Goal: Information Seeking & Learning: Learn about a topic

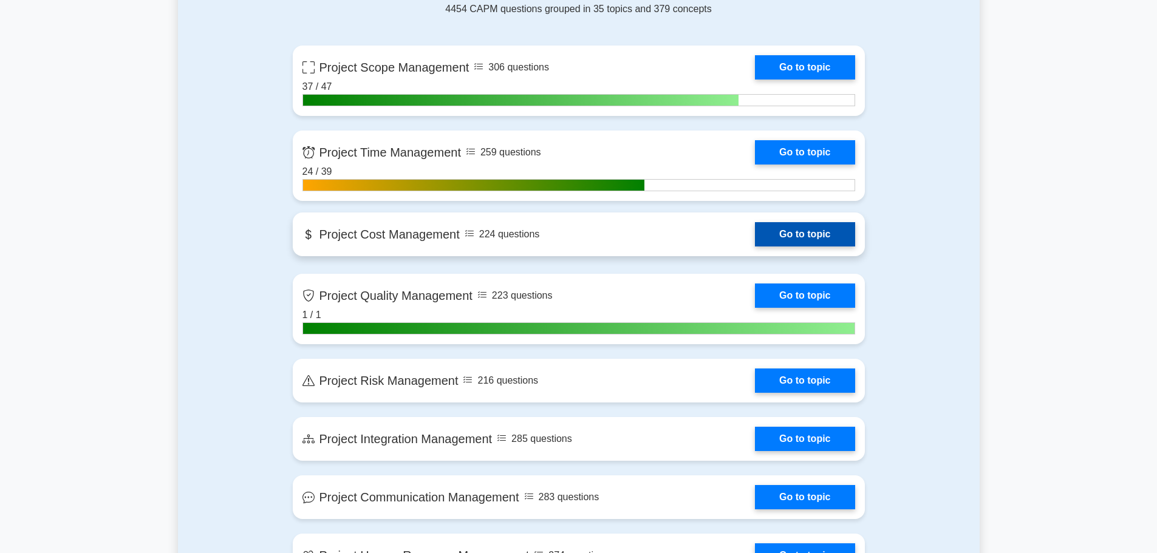
click at [839, 247] on link "Go to topic" at bounding box center [805, 234] width 100 height 24
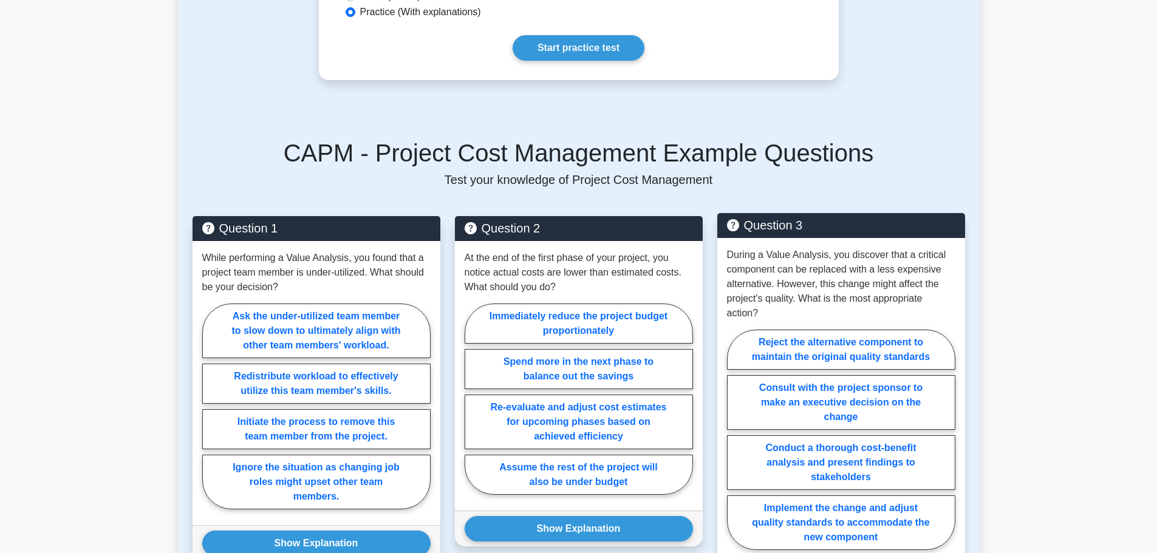
scroll to position [425, 0]
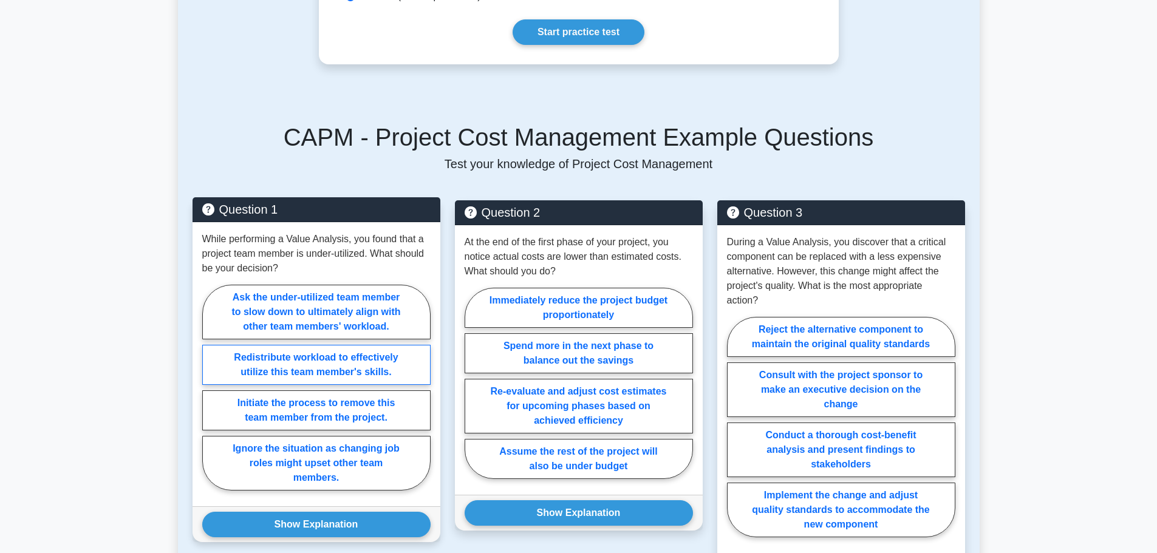
click at [327, 385] on label "Redistribute workload to effectively utilize this team member's skills." at bounding box center [316, 365] width 228 height 40
click at [210, 395] on input "Redistribute workload to effectively utilize this team member's skills." at bounding box center [206, 391] width 8 height 8
radio input "true"
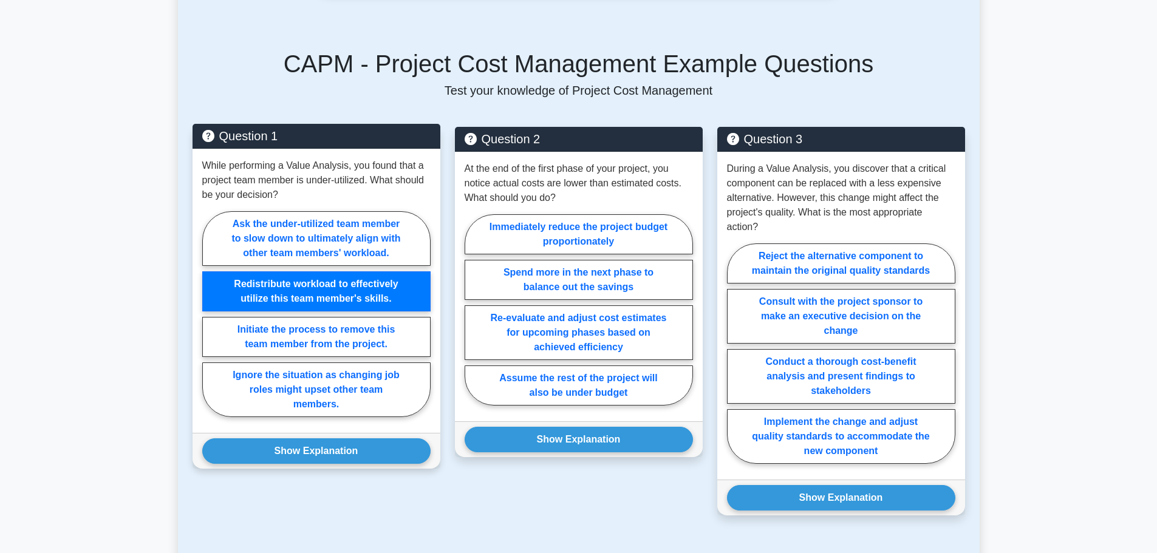
scroll to position [547, 0]
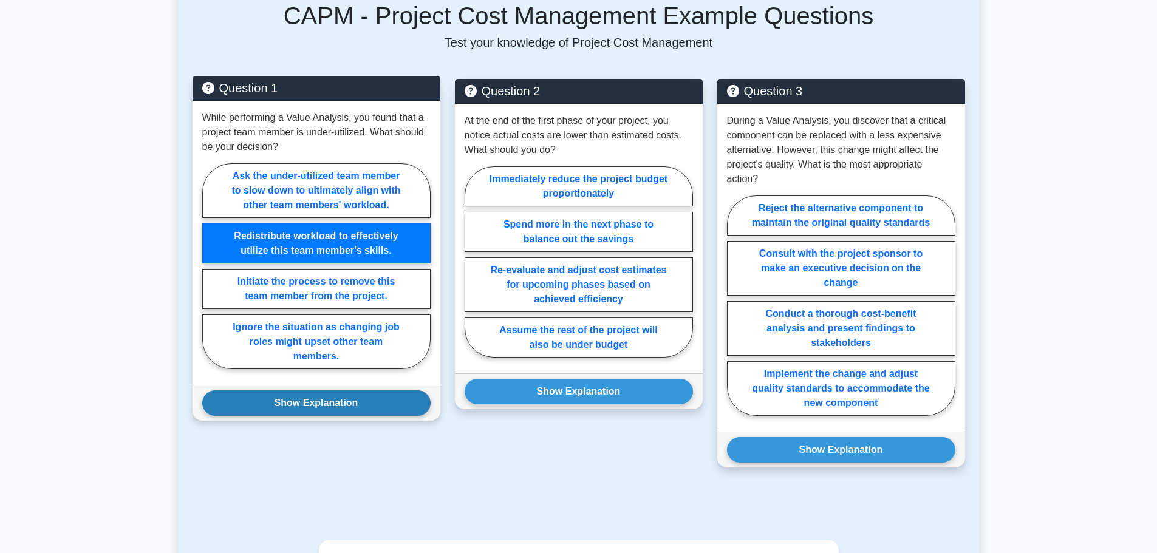
click at [325, 416] on button "Show Explanation" at bounding box center [316, 404] width 228 height 26
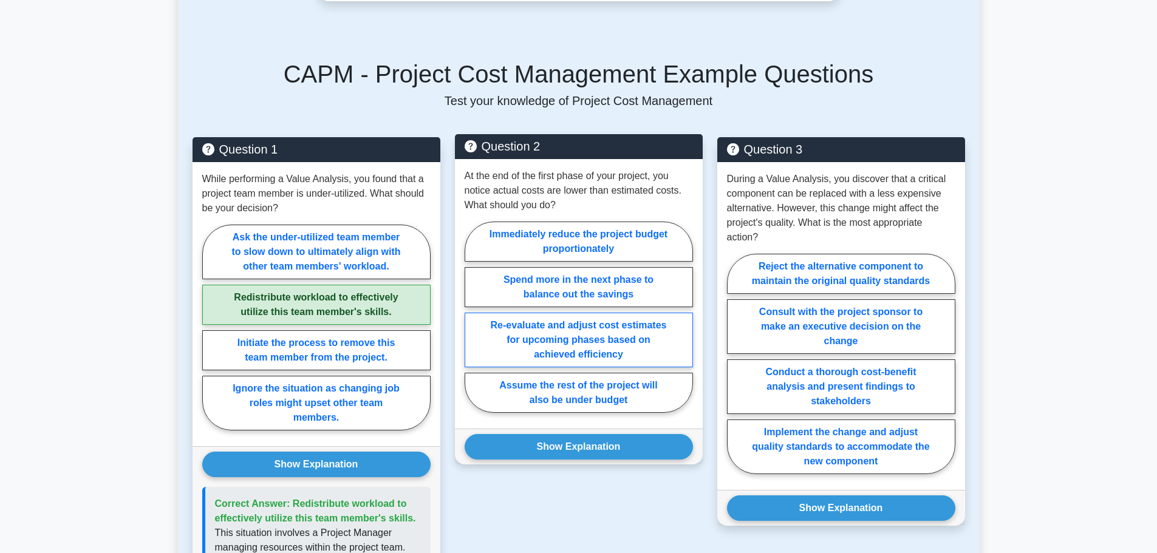
scroll to position [486, 0]
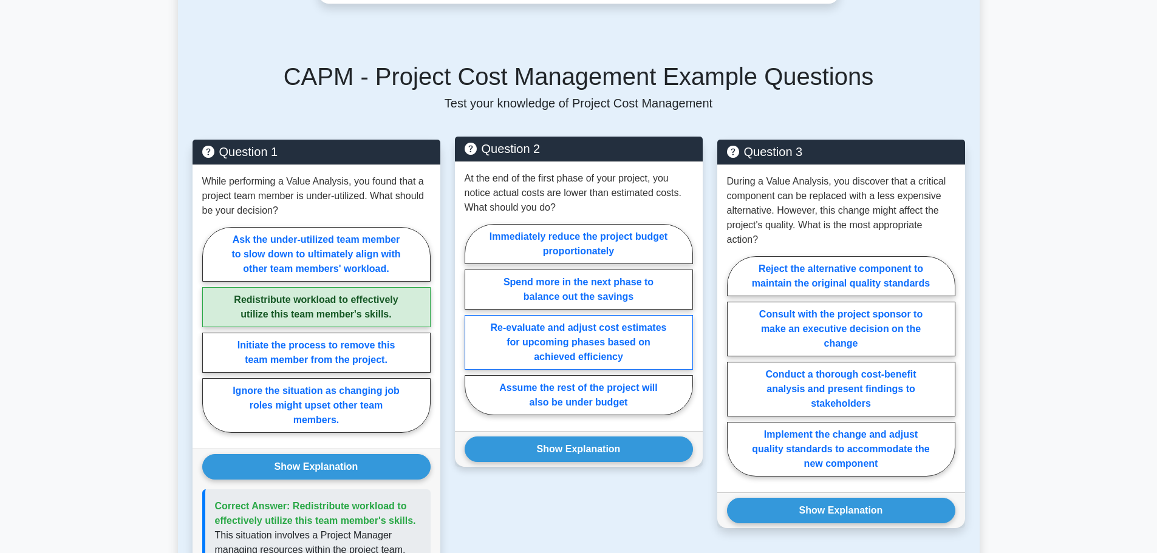
click at [632, 370] on label "Re-evaluate and adjust cost estimates for upcoming phases based on achieved eff…" at bounding box center [579, 342] width 228 height 55
click at [473, 327] on input "Re-evaluate and adjust cost estimates for upcoming phases based on achieved eff…" at bounding box center [469, 323] width 8 height 8
radio input "true"
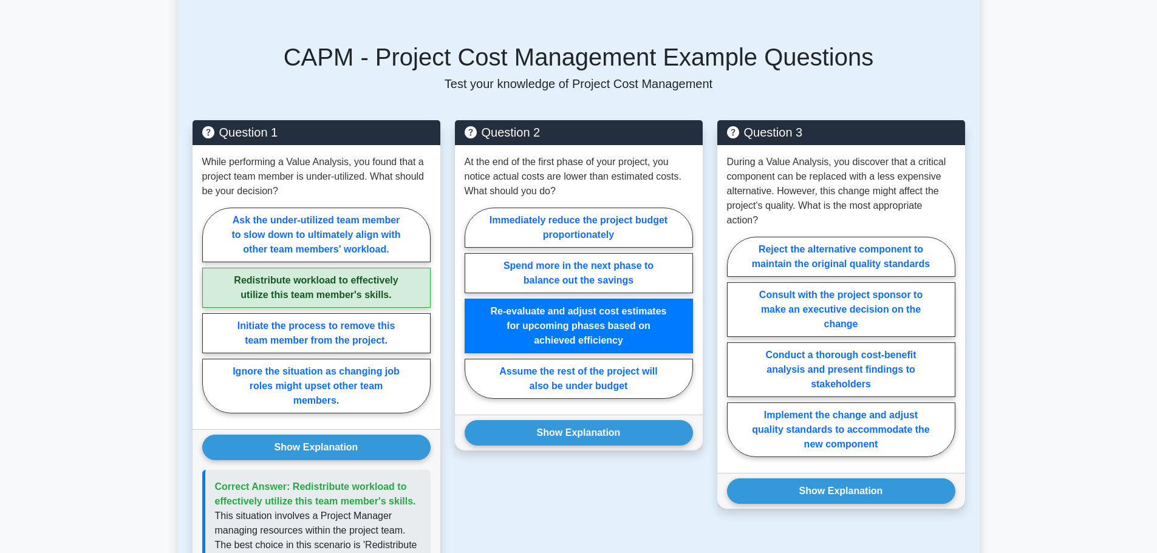
scroll to position [547, 0]
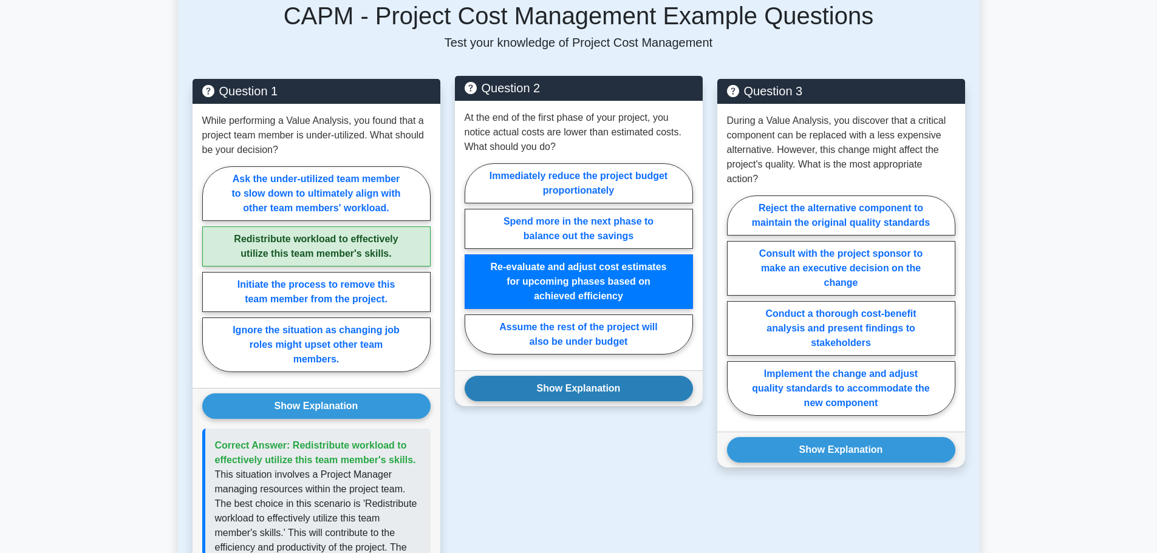
click at [574, 401] on button "Show Explanation" at bounding box center [579, 389] width 228 height 26
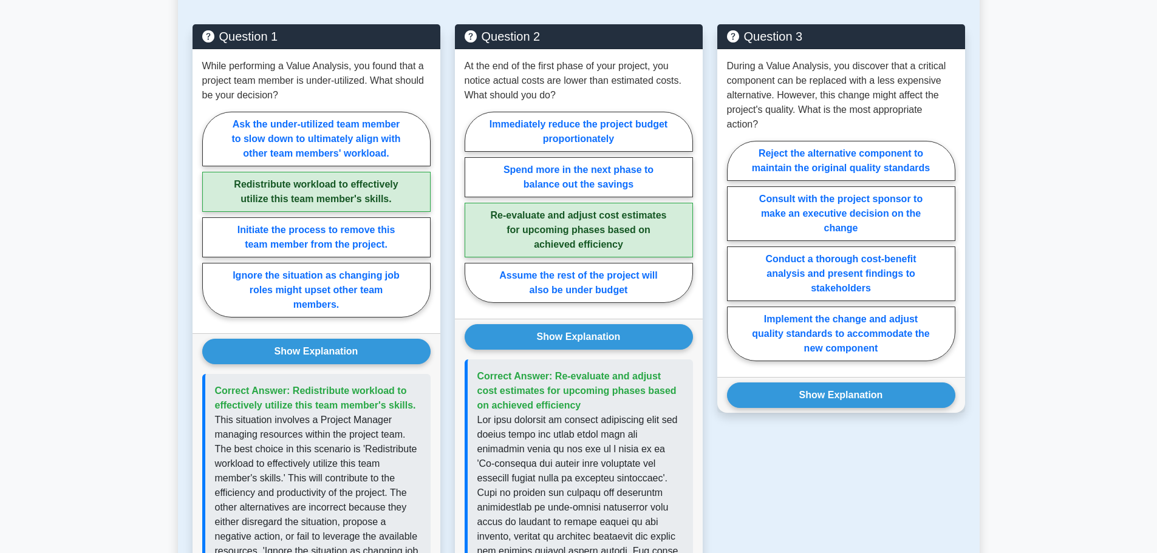
scroll to position [607, 0]
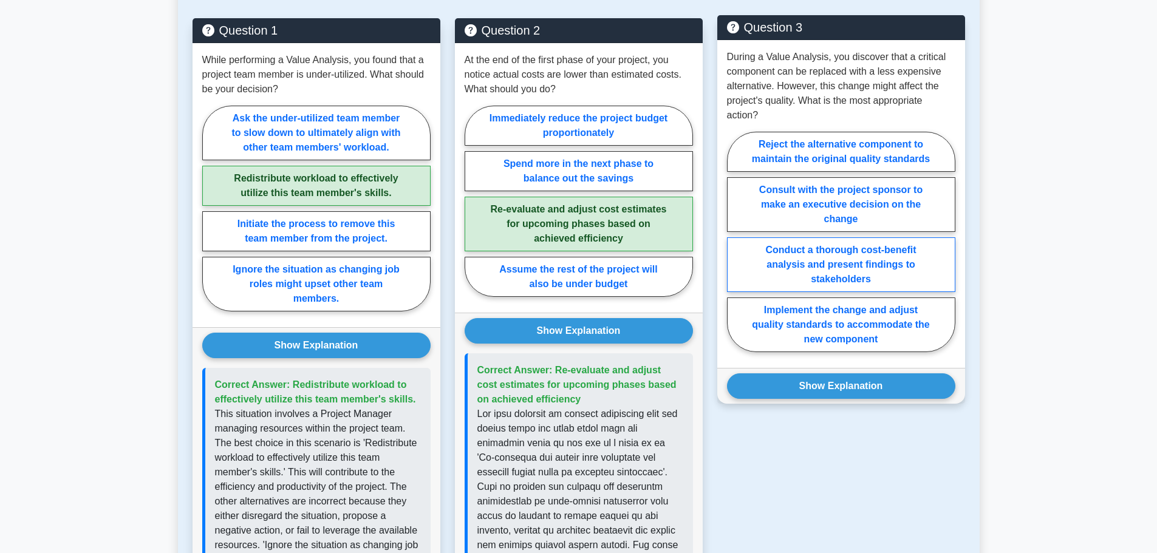
click at [870, 281] on label "Conduct a thorough cost-benefit analysis and present findings to stakeholders" at bounding box center [841, 264] width 228 height 55
click at [735, 250] on input "Conduct a thorough cost-benefit analysis and present findings to stakeholders" at bounding box center [731, 246] width 8 height 8
radio input "true"
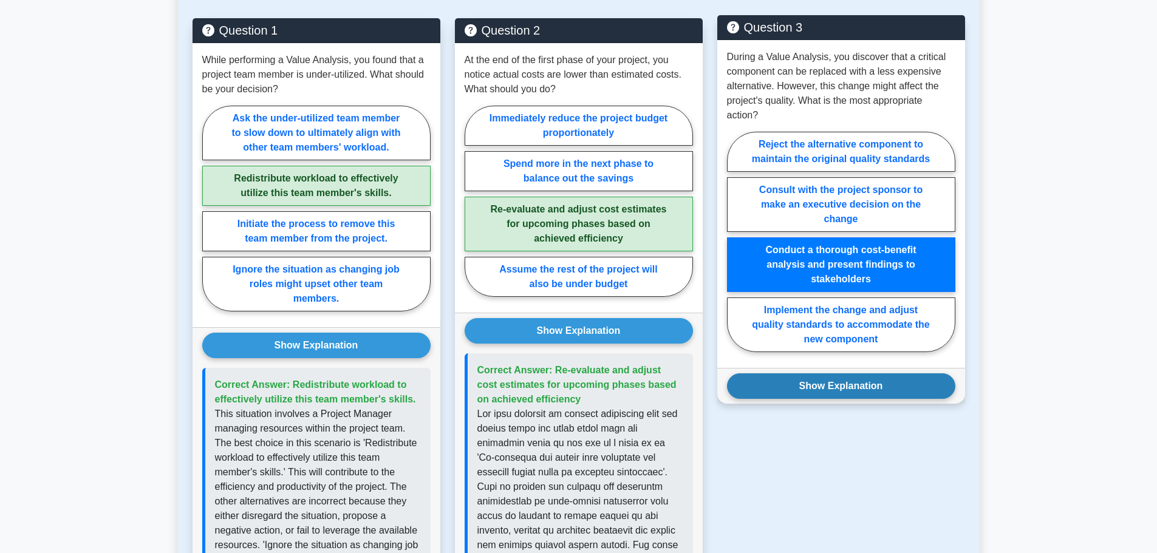
click at [850, 399] on button "Show Explanation" at bounding box center [841, 387] width 228 height 26
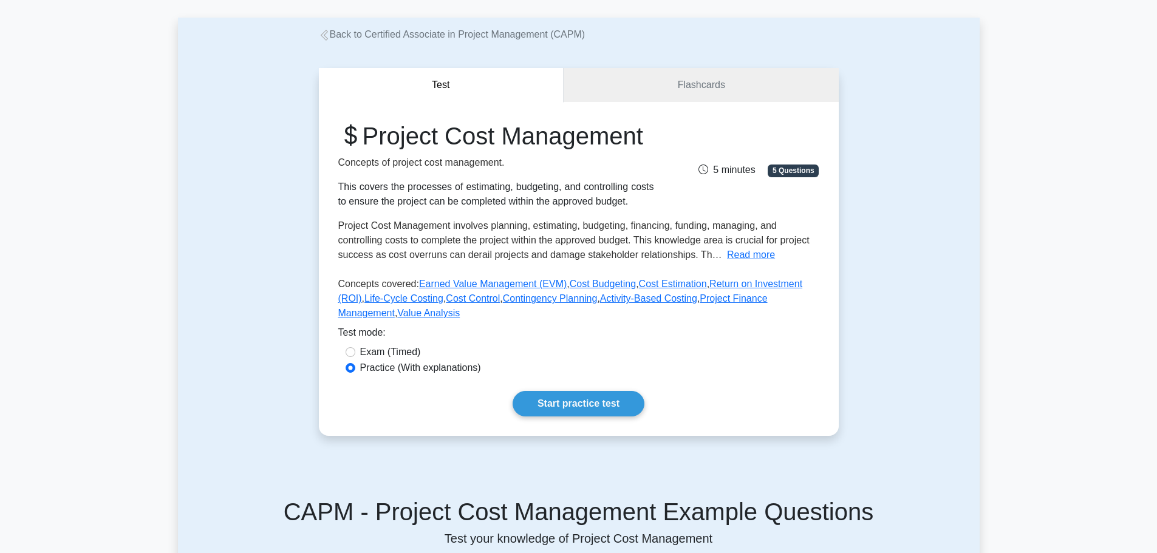
scroll to position [18, 0]
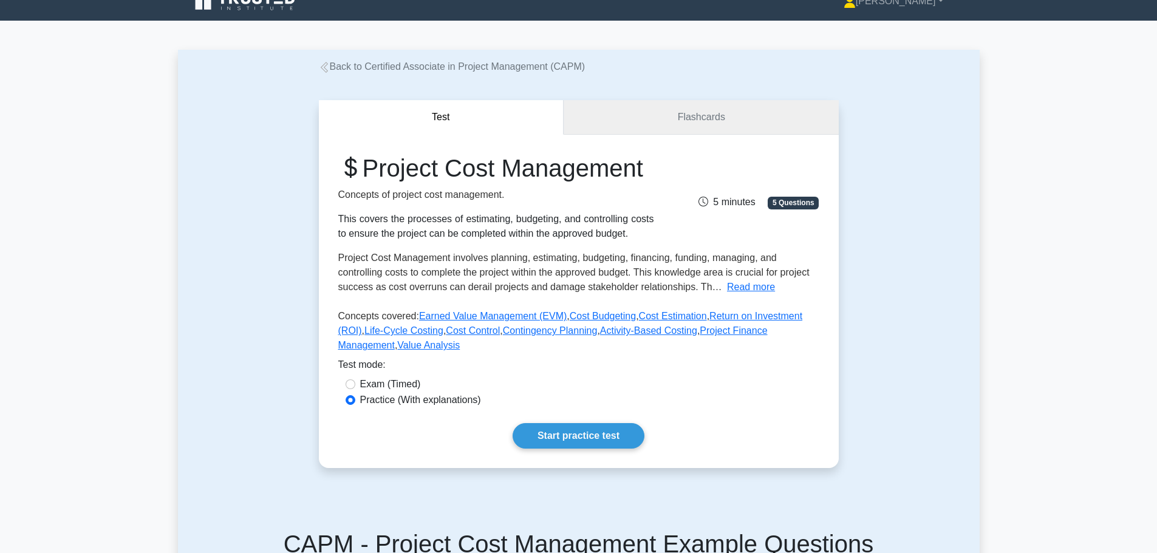
click at [714, 117] on link "Flashcards" at bounding box center [701, 117] width 275 height 35
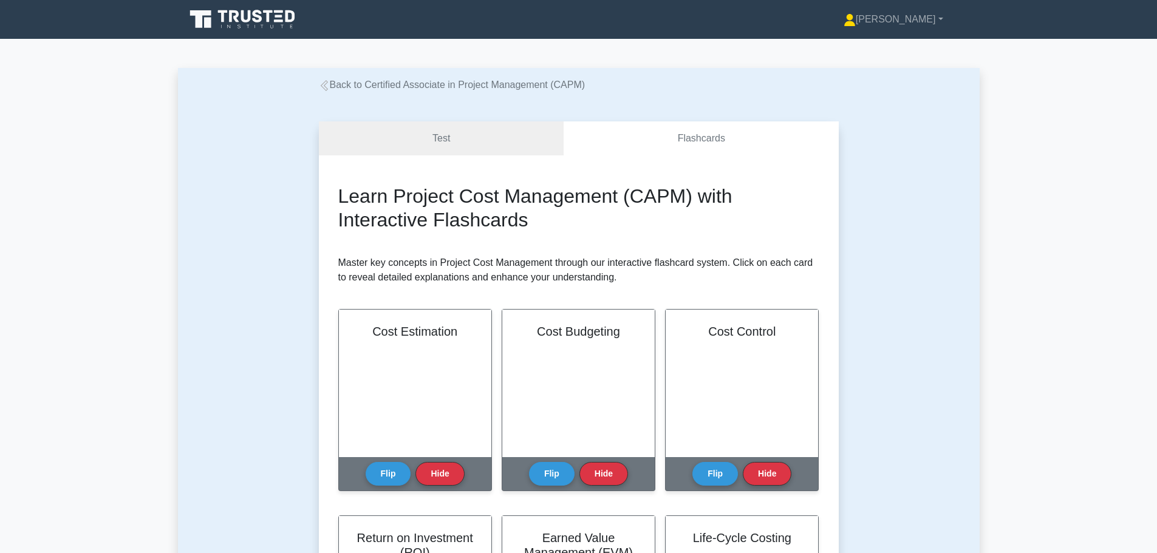
click at [360, 87] on link "Back to Certified Associate in Project Management (CAPM)" at bounding box center [452, 85] width 267 height 10
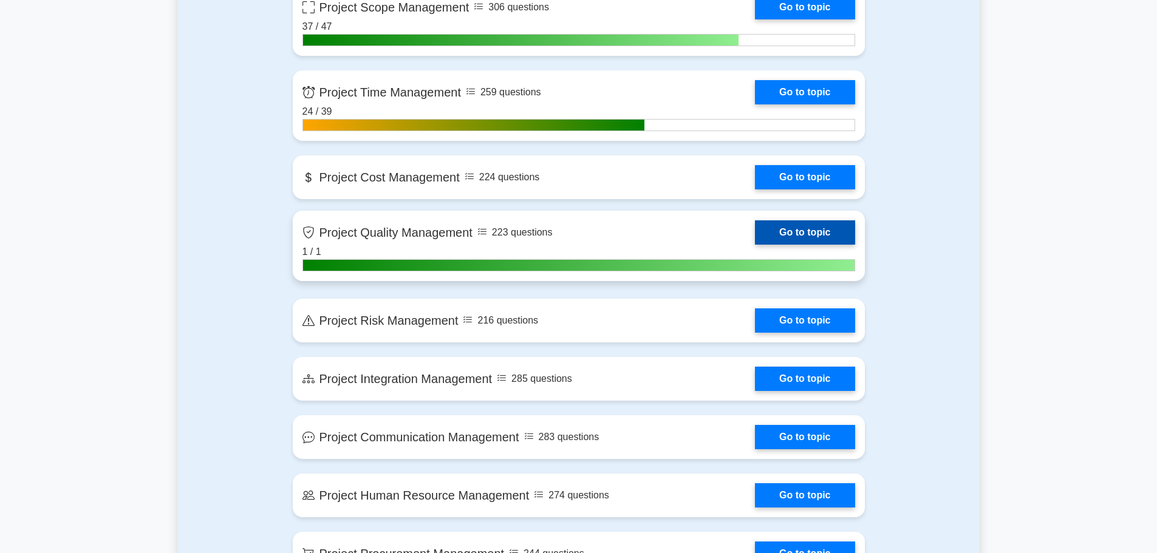
scroll to position [607, 0]
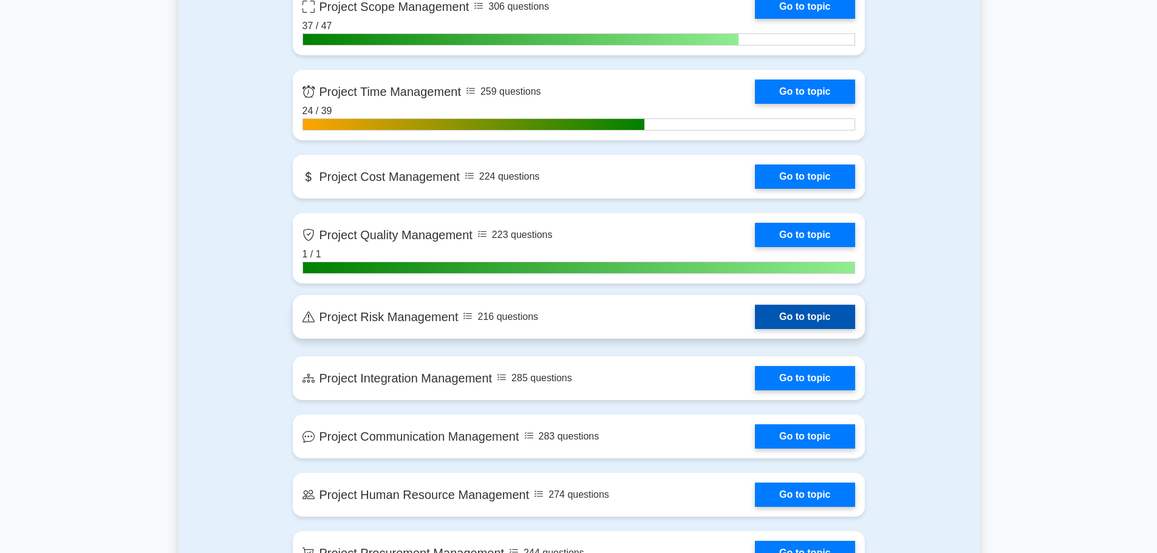
click at [796, 314] on link "Go to topic" at bounding box center [805, 317] width 100 height 24
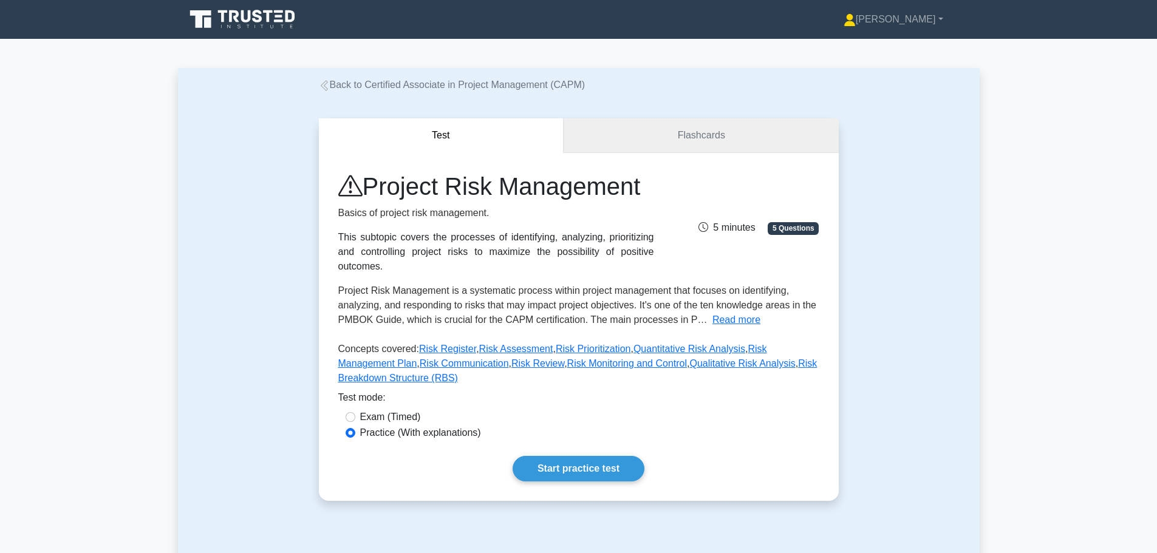
click at [652, 126] on link "Flashcards" at bounding box center [701, 135] width 275 height 35
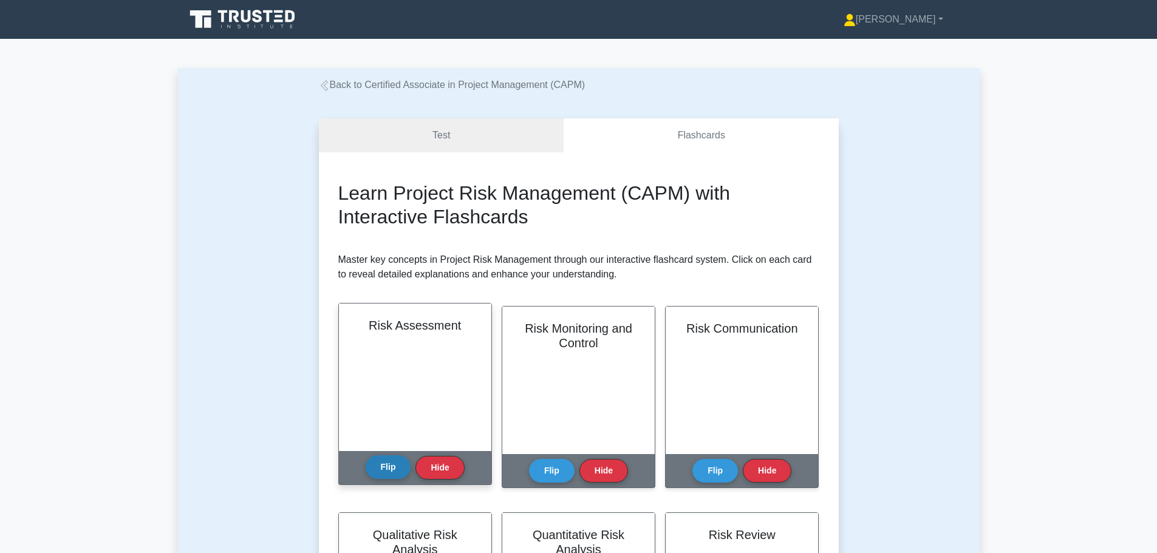
click at [390, 467] on button "Flip" at bounding box center [389, 468] width 46 height 24
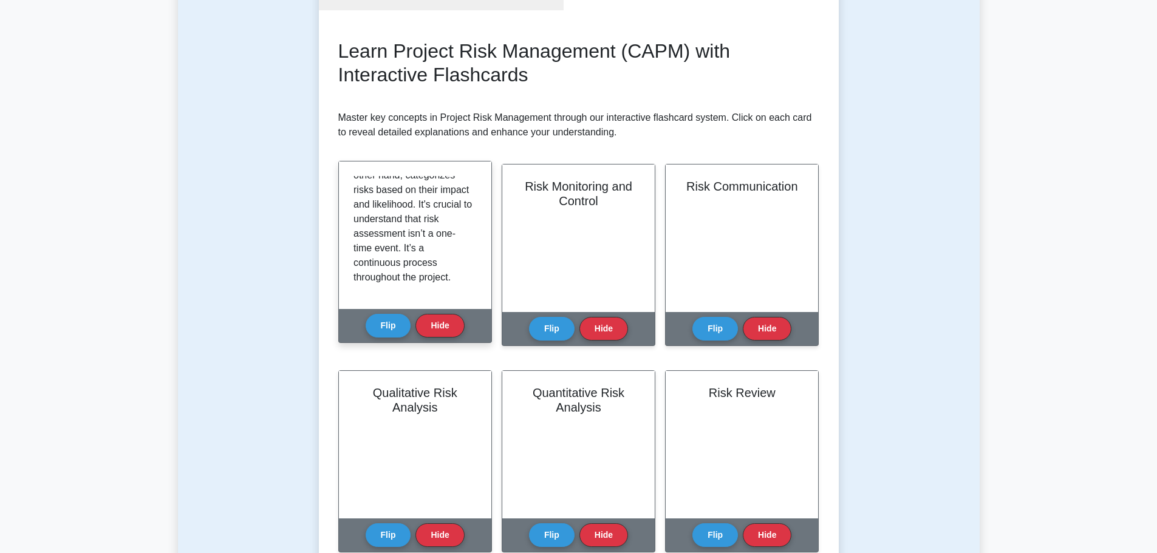
scroll to position [182, 0]
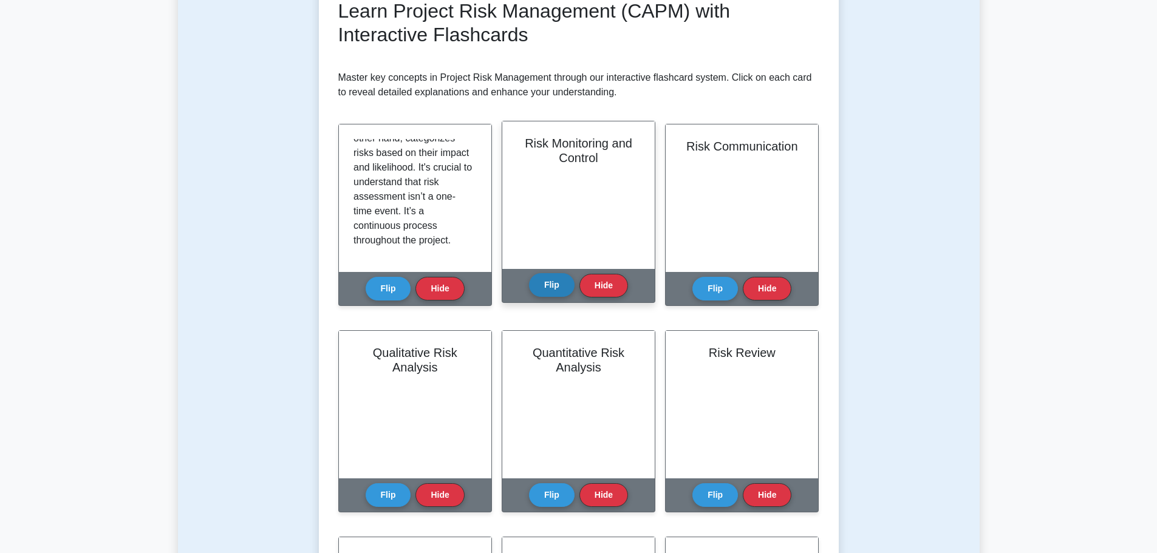
click at [553, 282] on button "Flip" at bounding box center [552, 285] width 46 height 24
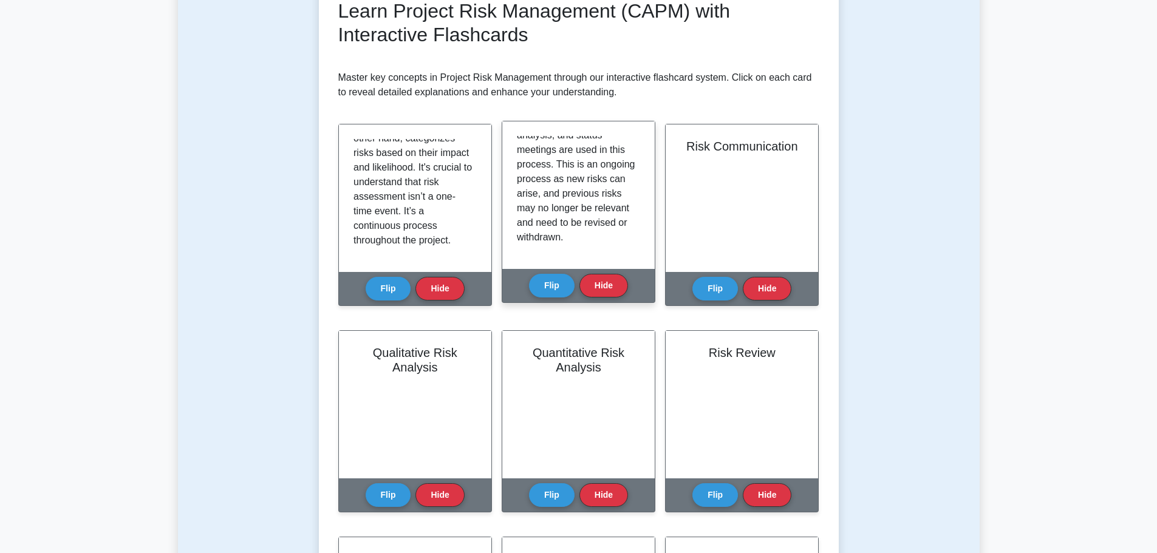
scroll to position [212, 0]
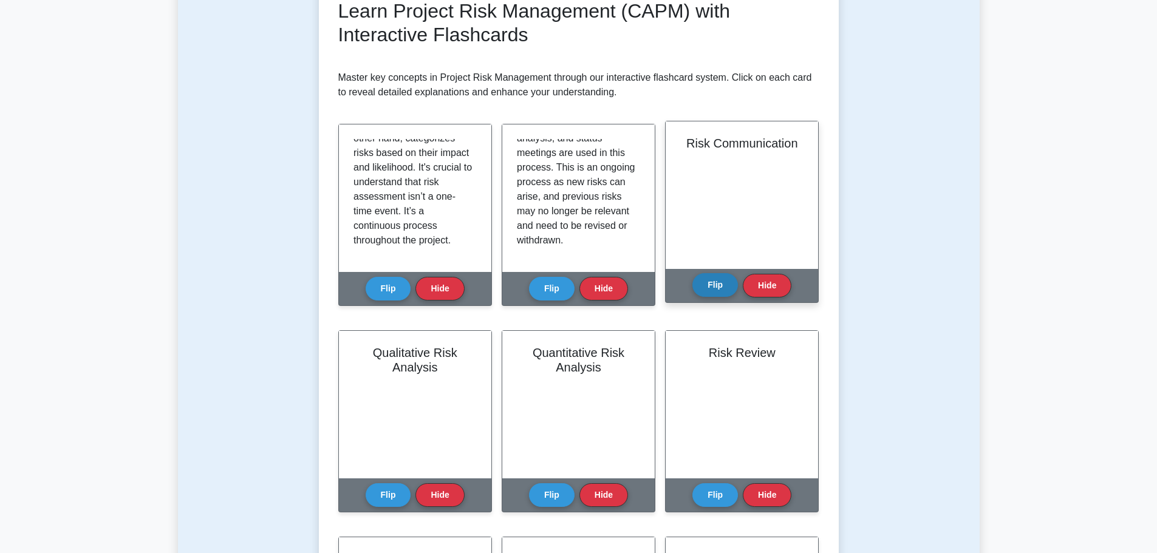
click at [715, 278] on button "Flip" at bounding box center [715, 285] width 46 height 24
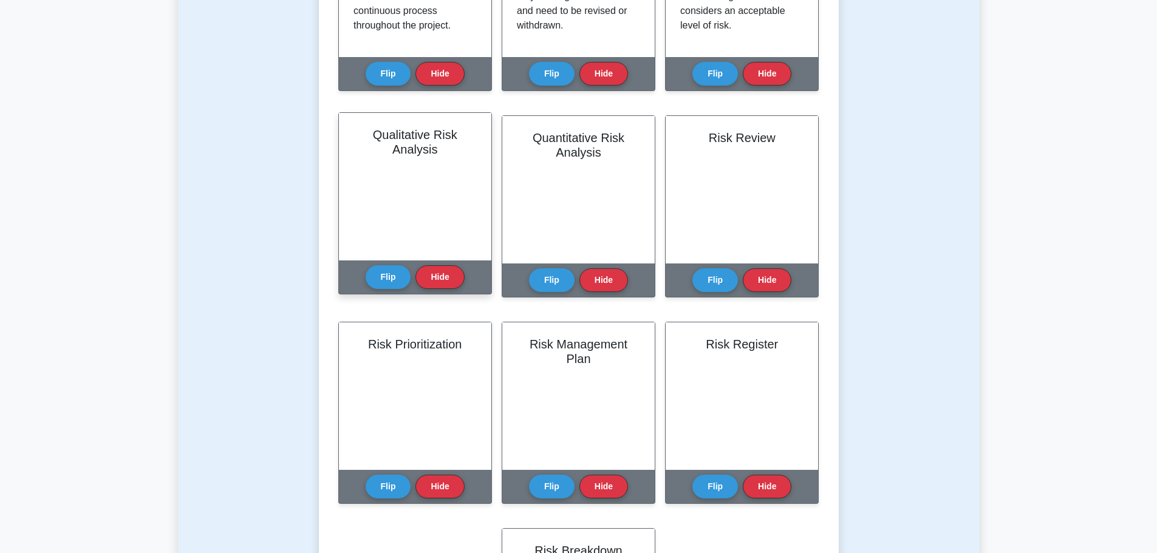
scroll to position [425, 0]
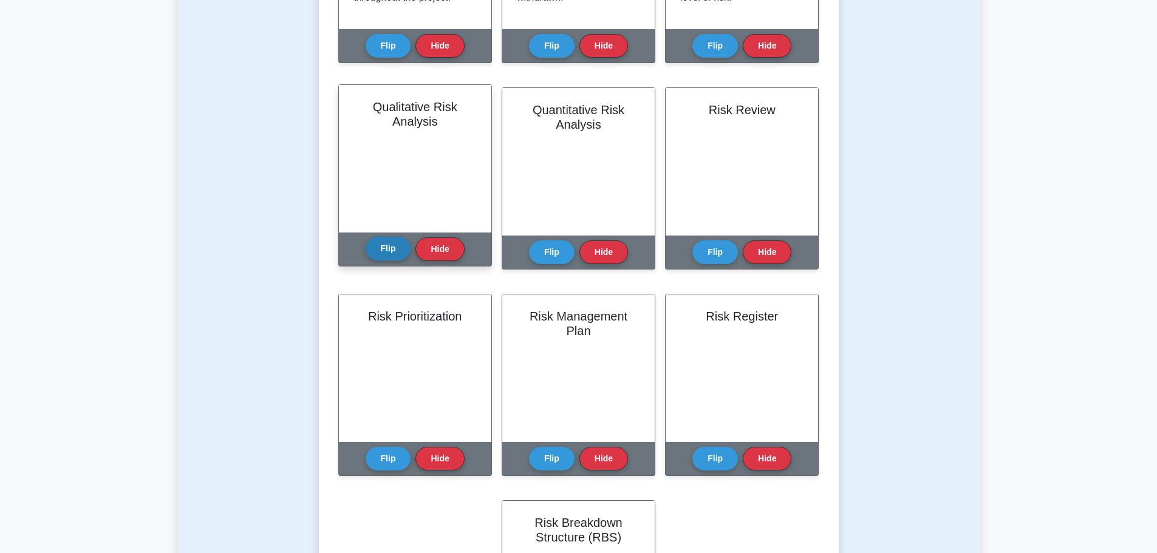
click at [387, 245] on button "Flip" at bounding box center [389, 249] width 46 height 24
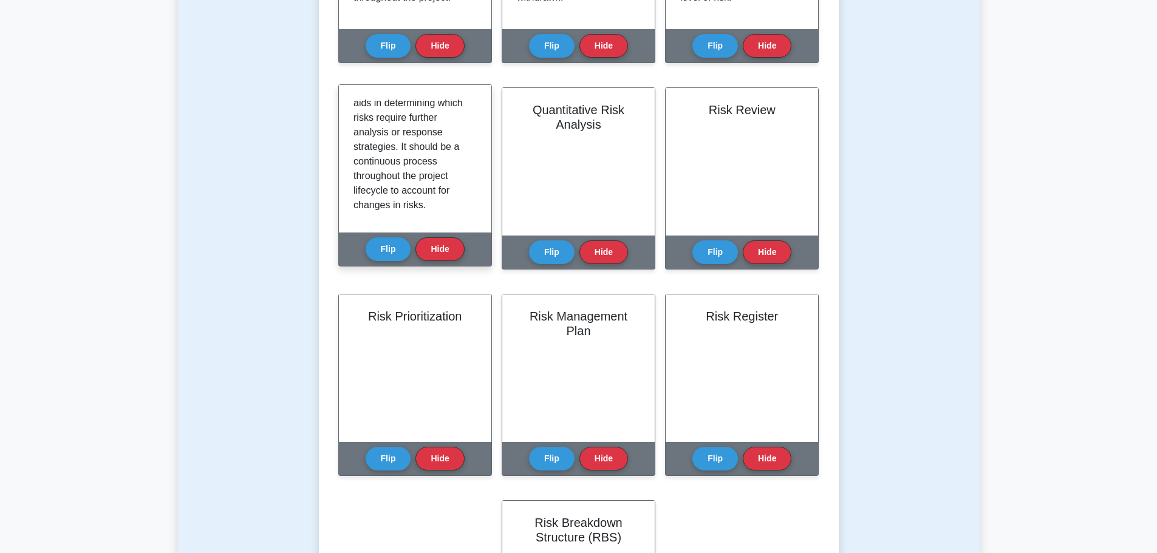
scroll to position [285, 0]
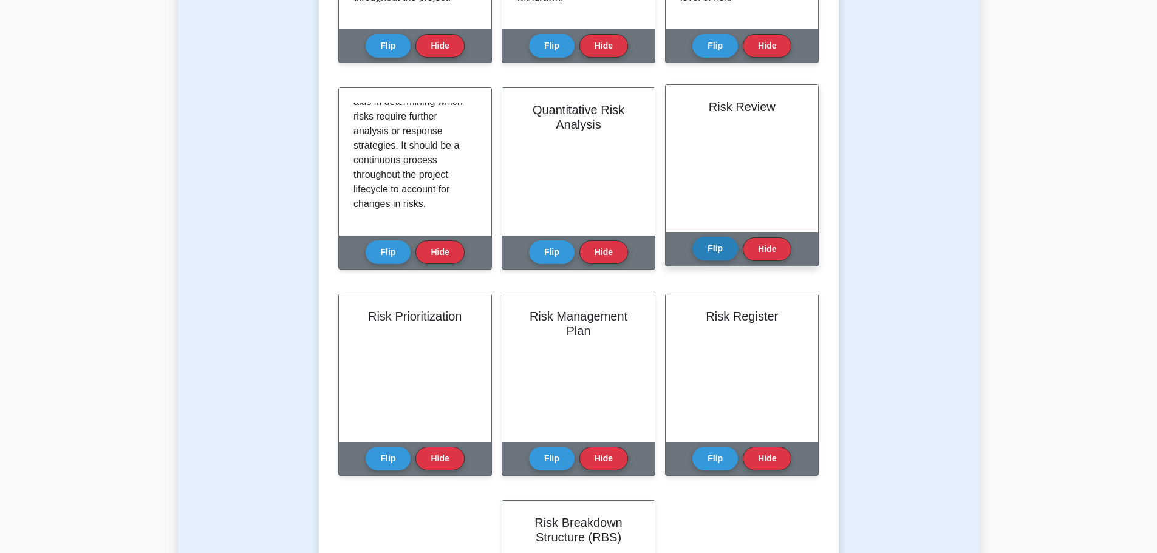
click at [720, 254] on button "Flip" at bounding box center [715, 249] width 46 height 24
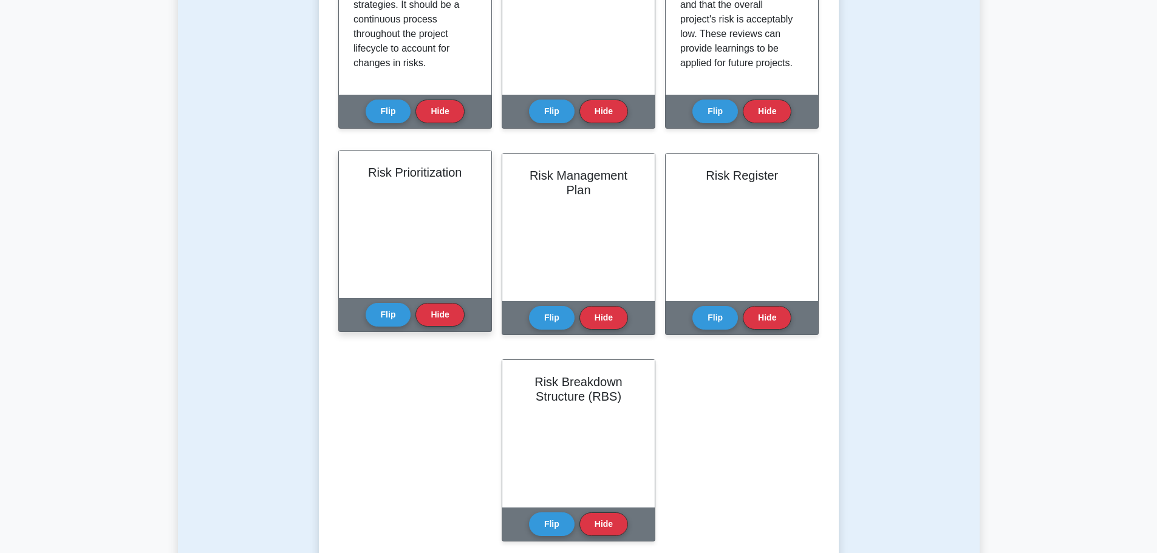
scroll to position [607, 0]
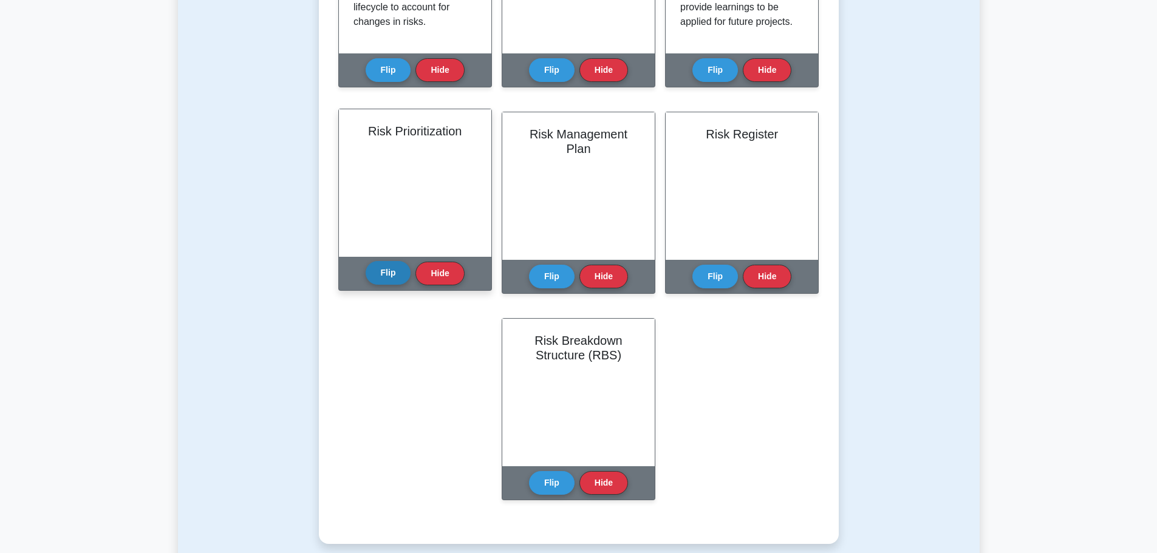
click at [383, 280] on button "Flip" at bounding box center [389, 273] width 46 height 24
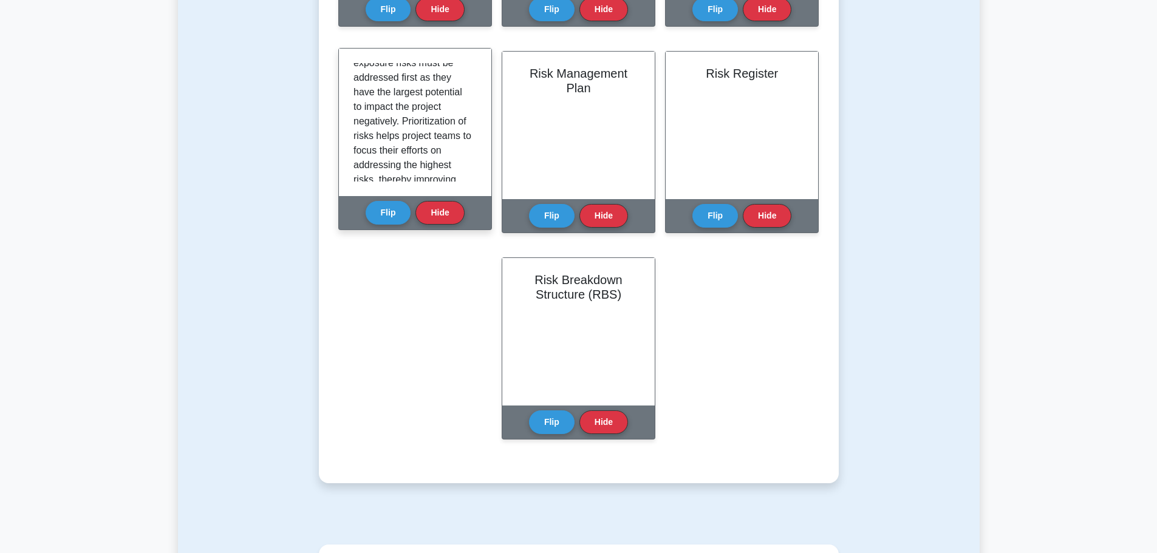
scroll to position [227, 0]
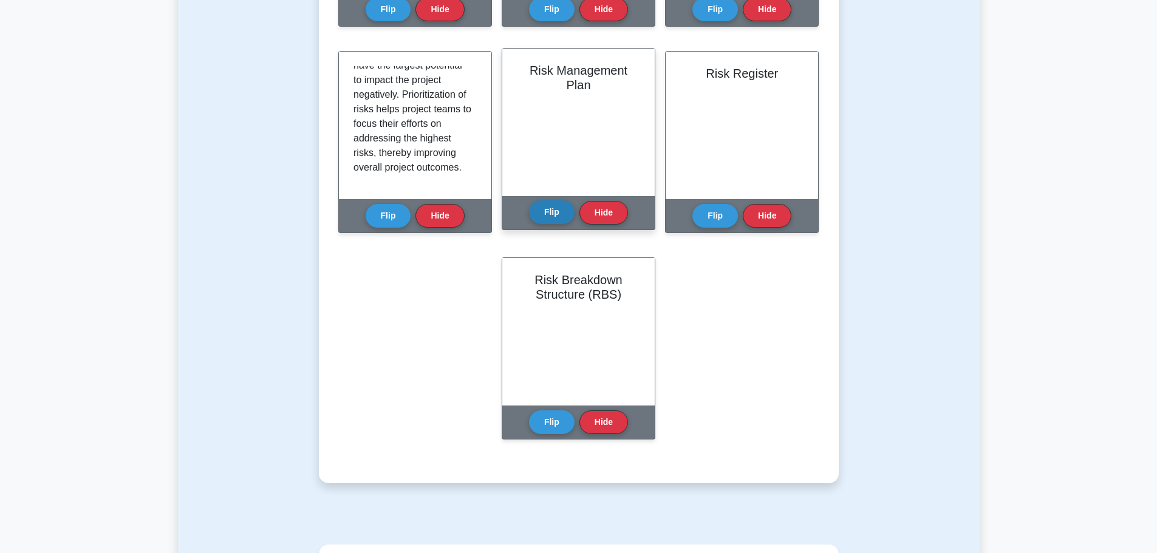
click at [545, 210] on button "Flip" at bounding box center [552, 212] width 46 height 24
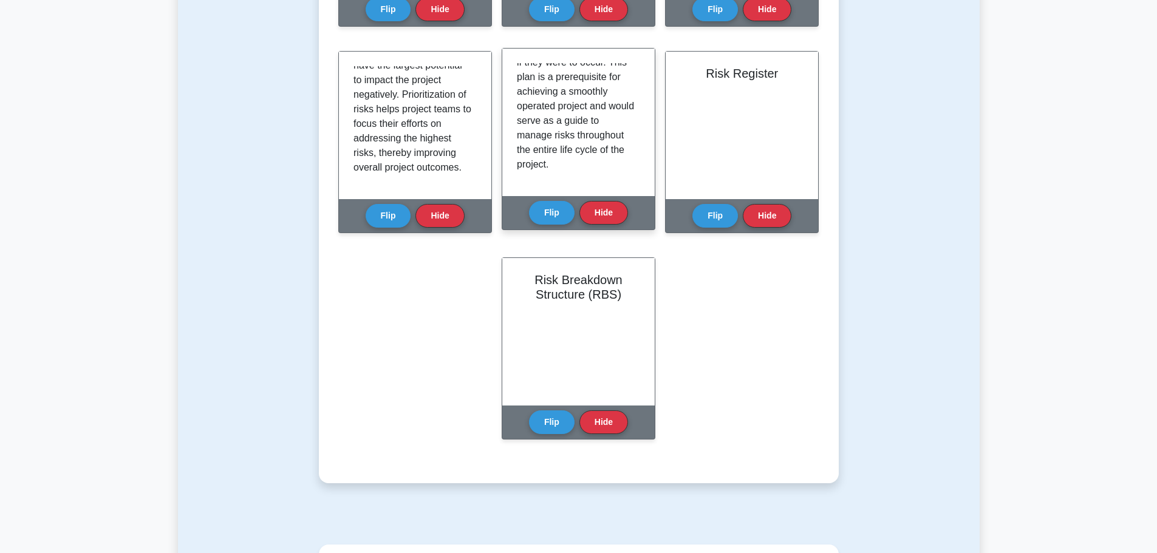
scroll to position [212, 0]
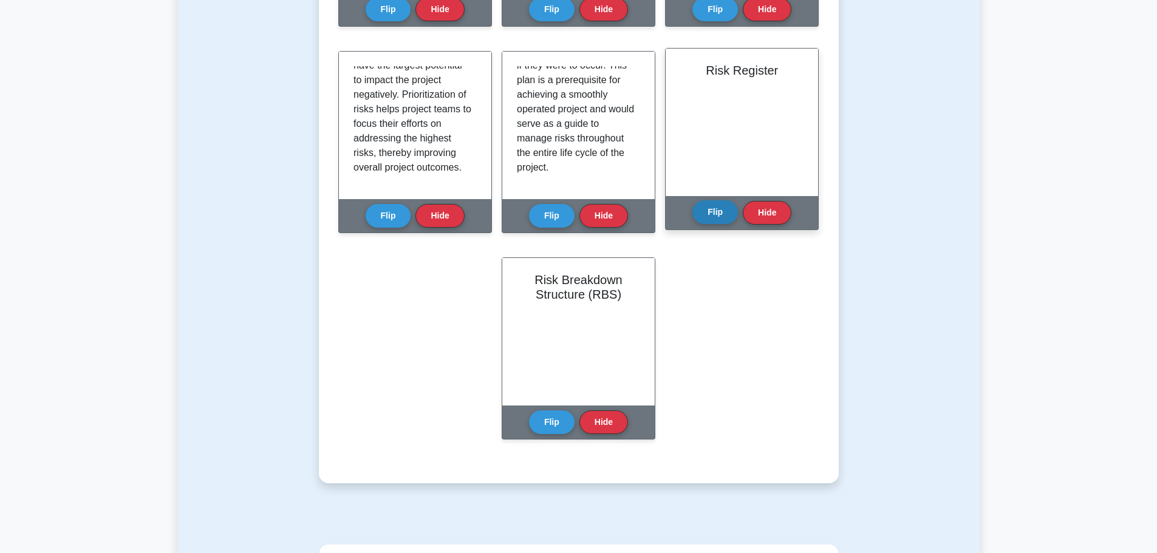
click at [714, 208] on button "Flip" at bounding box center [715, 212] width 46 height 24
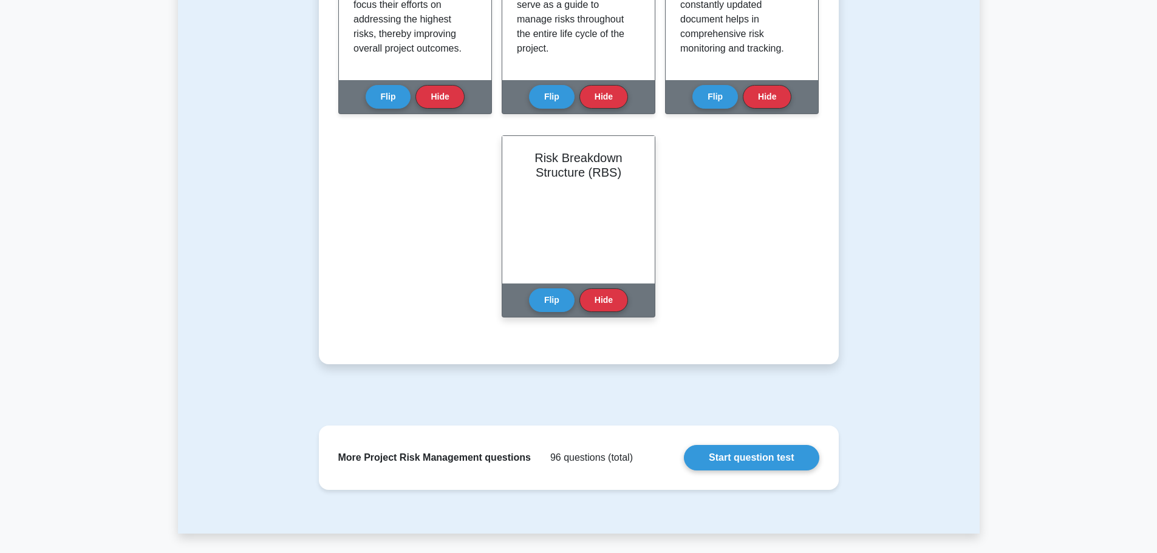
scroll to position [850, 0]
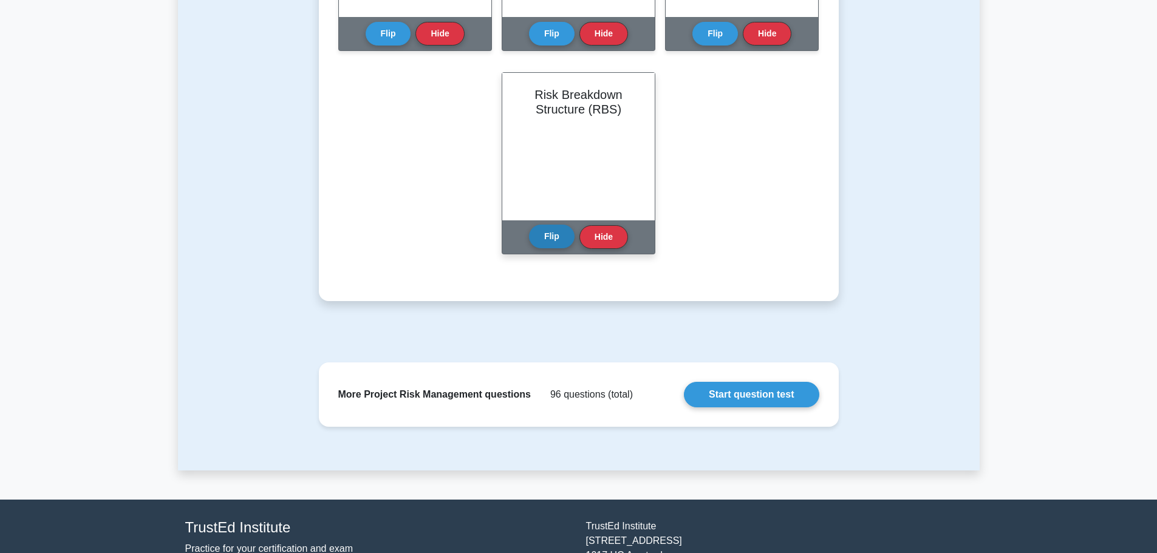
click at [553, 228] on button "Flip" at bounding box center [552, 237] width 46 height 24
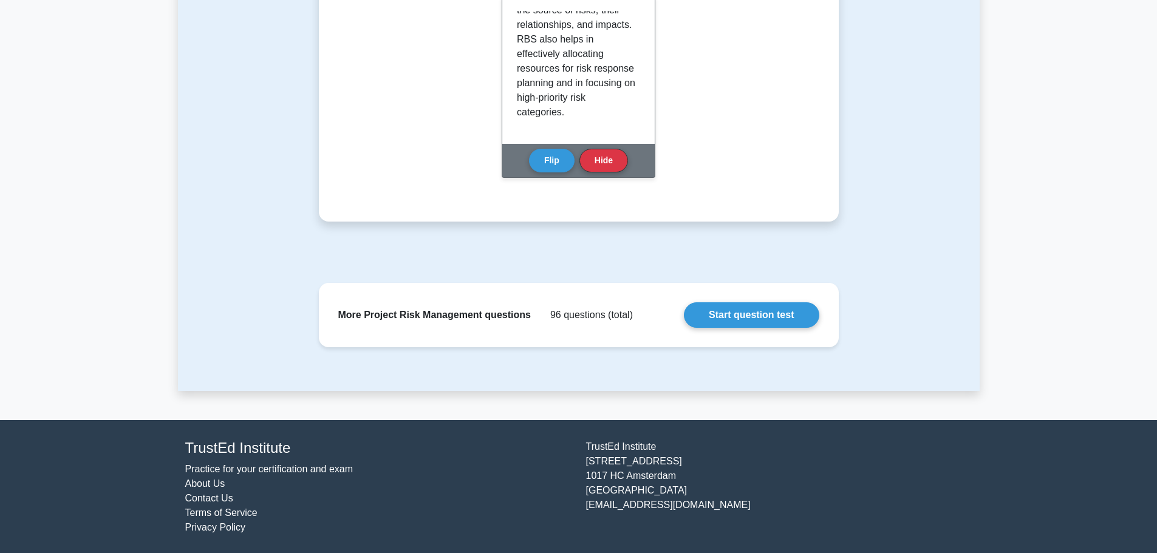
scroll to position [931, 0]
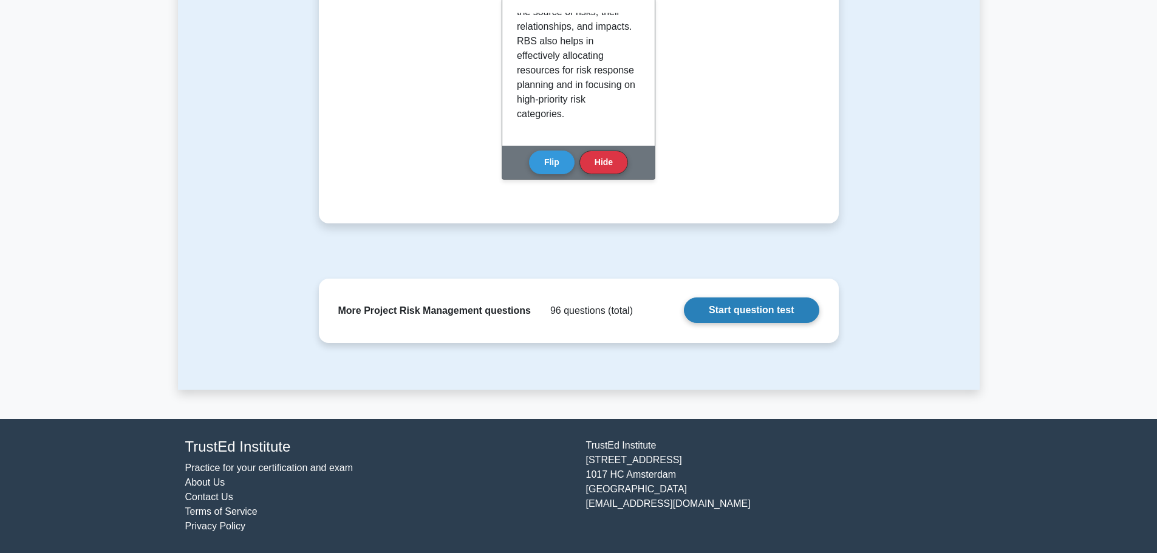
click at [768, 307] on link "Start question test" at bounding box center [751, 311] width 135 height 26
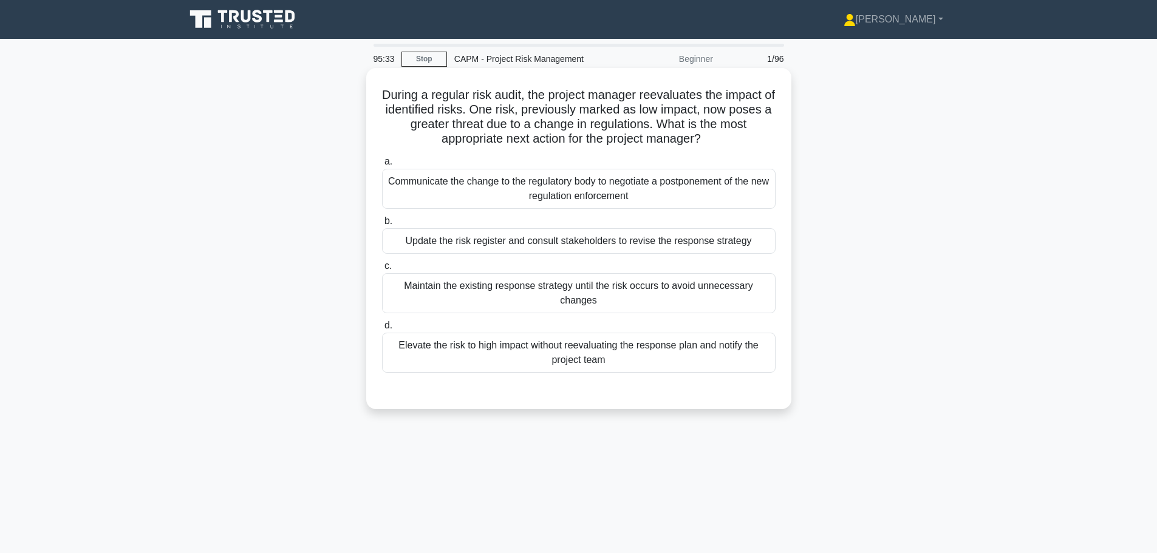
click at [527, 357] on div "Elevate the risk to high impact without reevaluating the response plan and noti…" at bounding box center [579, 353] width 394 height 40
click at [382, 330] on input "d. Elevate the risk to high impact without reevaluating the response plan and n…" at bounding box center [382, 326] width 0 height 8
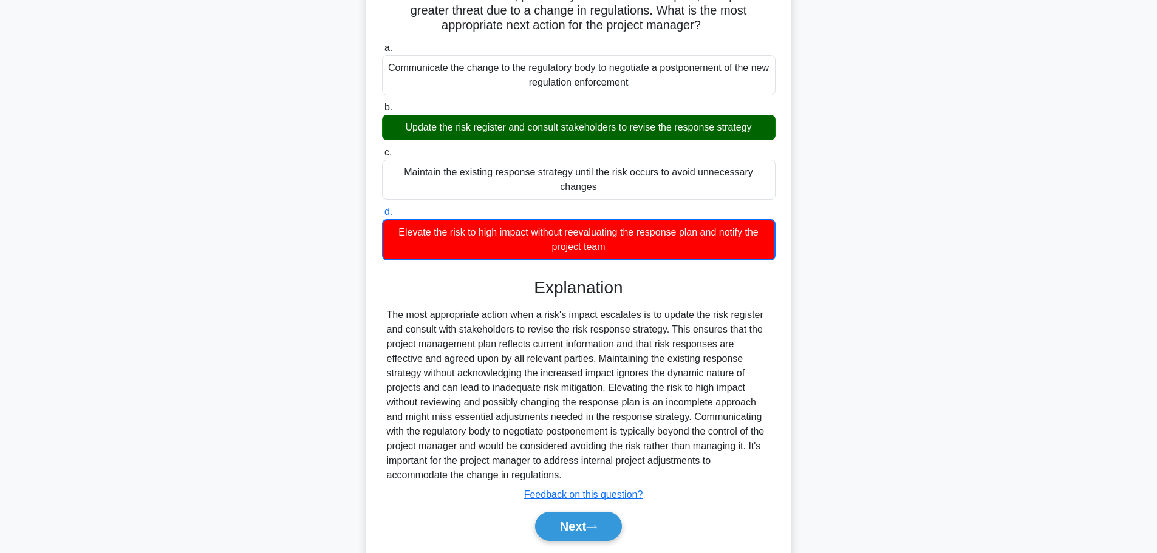
scroll to position [121, 0]
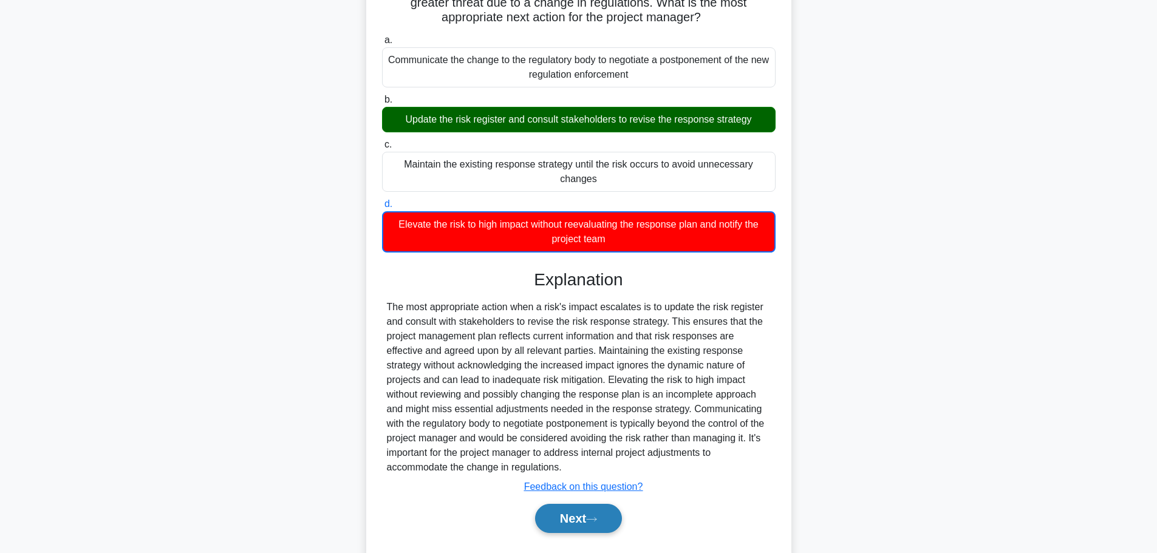
click at [582, 518] on button "Next" at bounding box center [578, 518] width 87 height 29
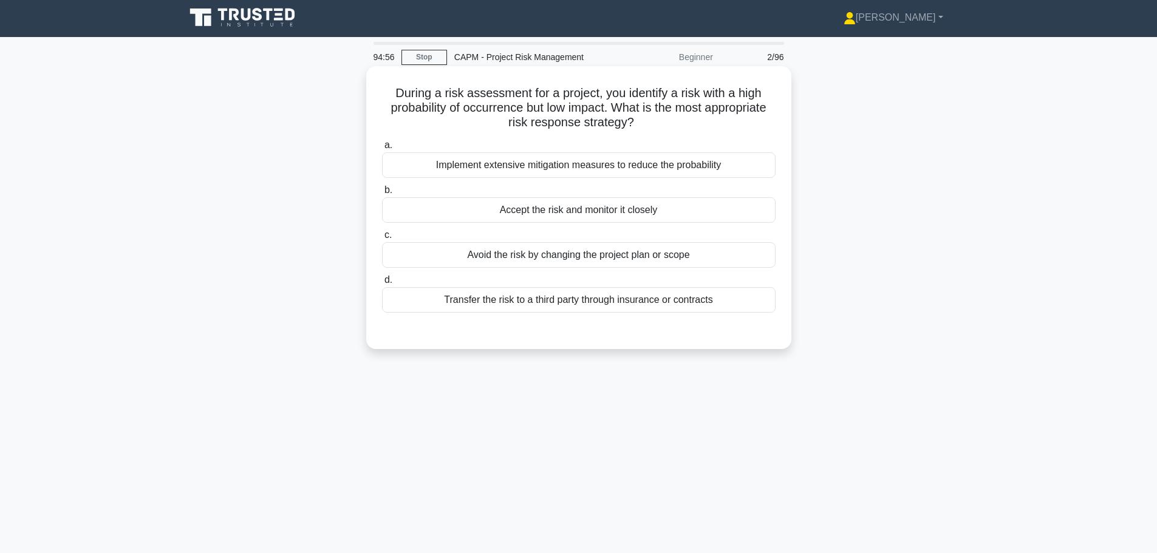
scroll to position [0, 0]
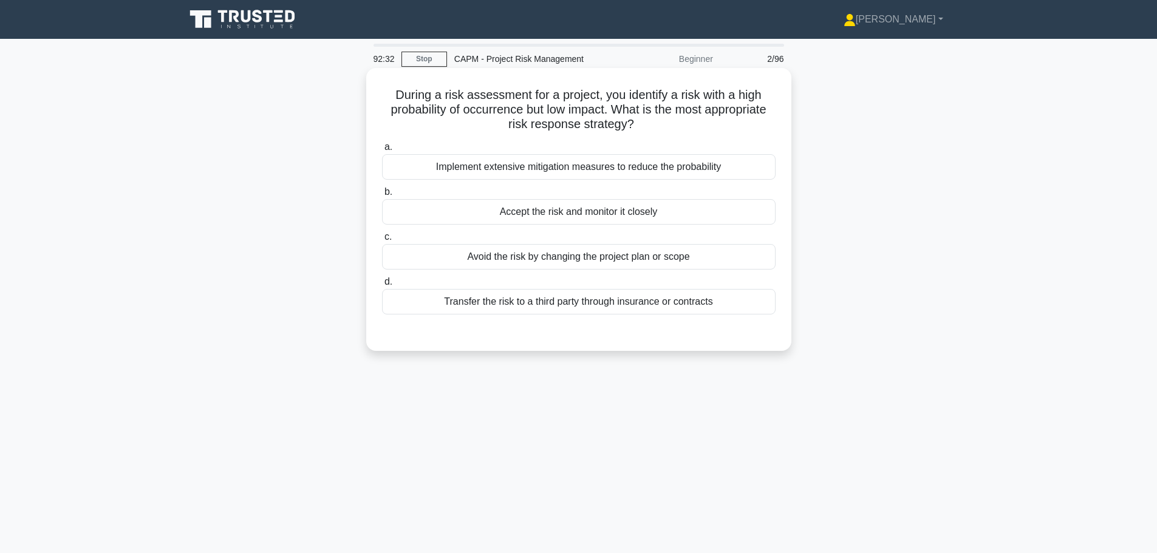
click at [618, 168] on div "Implement extensive mitigation measures to reduce the probability" at bounding box center [579, 167] width 394 height 26
click at [382, 151] on input "a. Implement extensive mitigation measures to reduce the probability" at bounding box center [382, 147] width 0 height 8
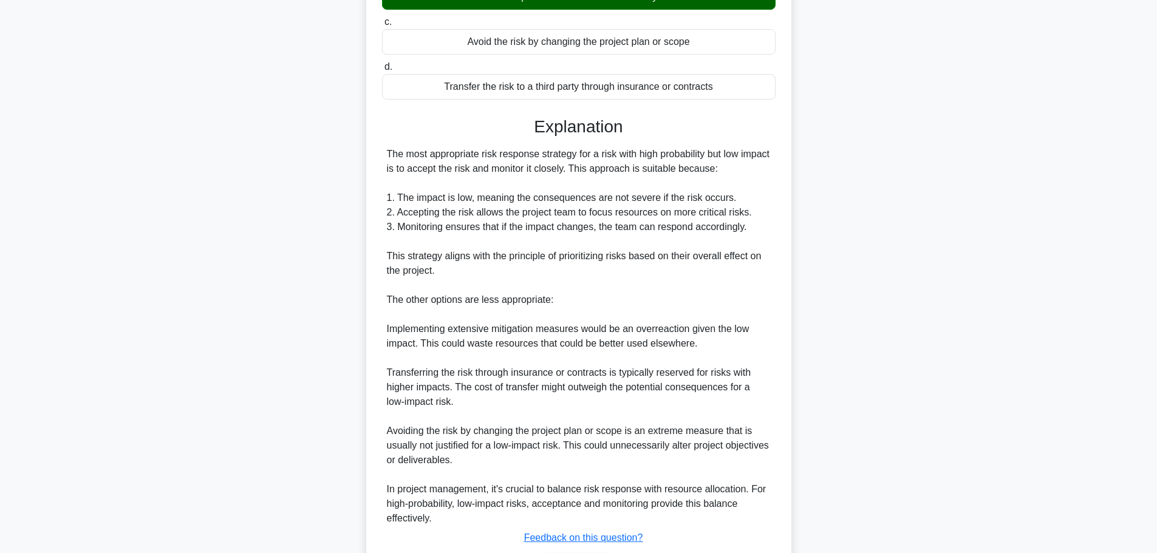
scroll to position [243, 0]
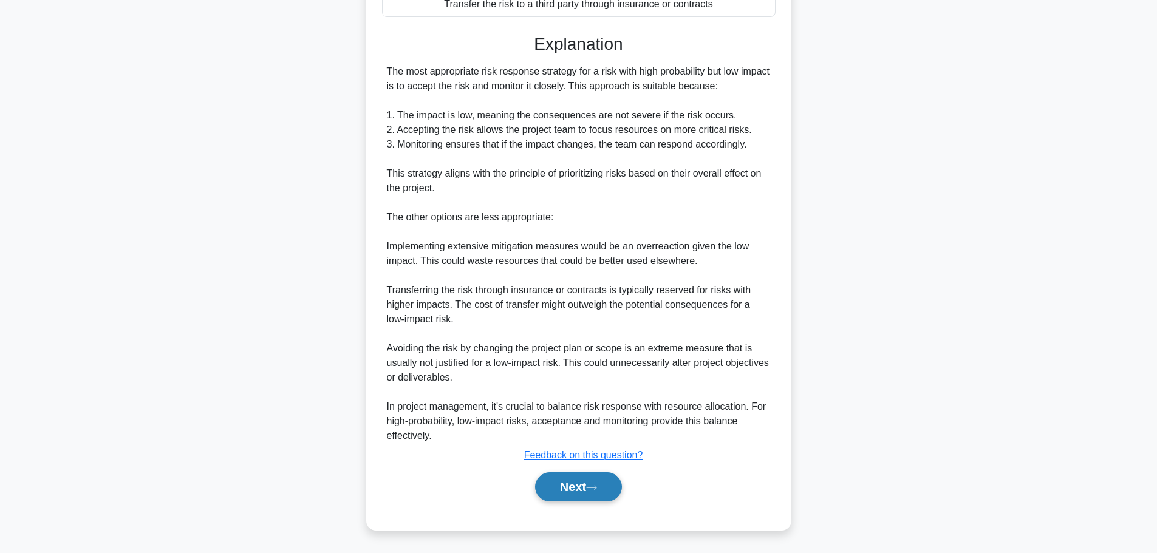
click at [559, 485] on button "Next" at bounding box center [578, 487] width 87 height 29
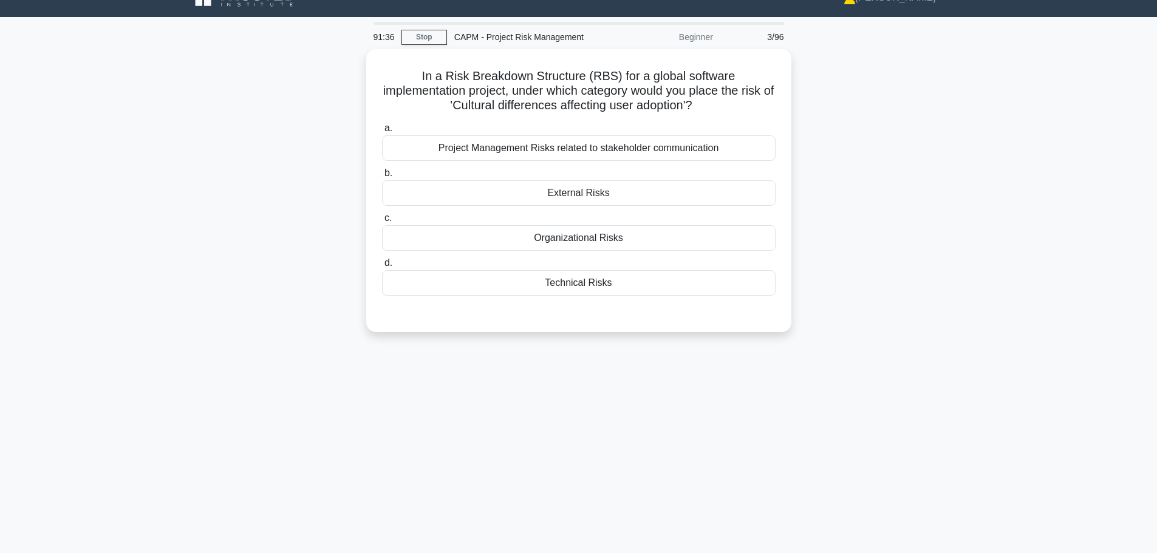
scroll to position [0, 0]
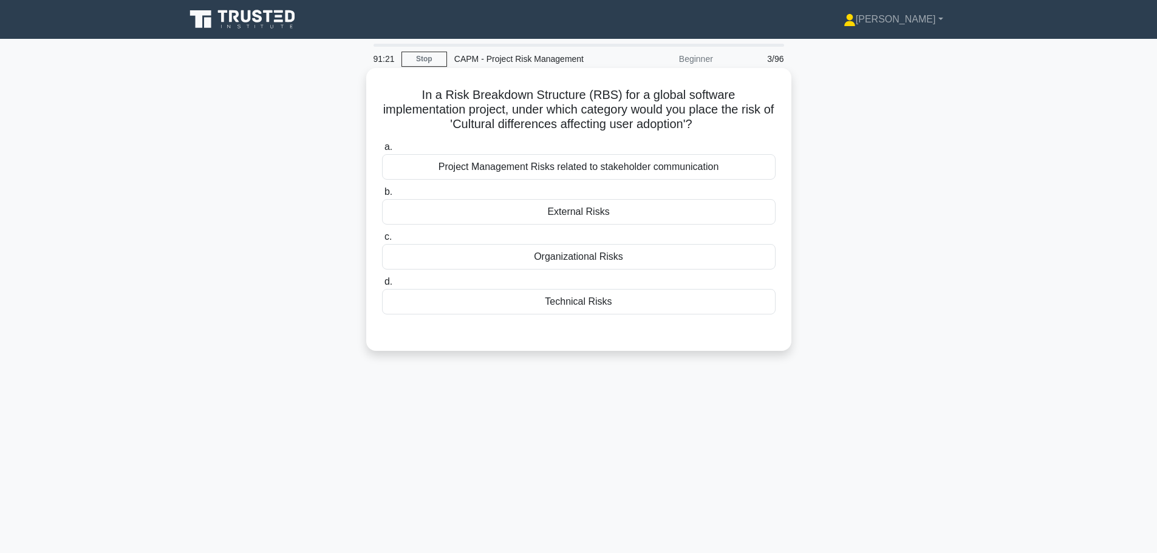
click at [612, 159] on div "Project Management Risks related to stakeholder communication" at bounding box center [579, 167] width 394 height 26
click at [382, 151] on input "a. Project Management Risks related to stakeholder communication" at bounding box center [382, 147] width 0 height 8
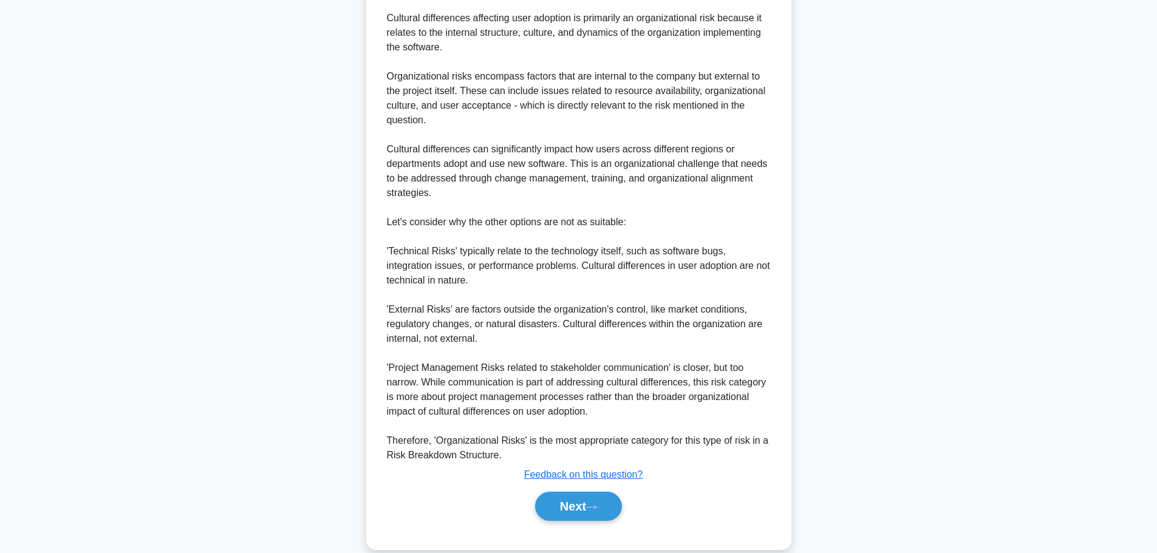
scroll to position [401, 0]
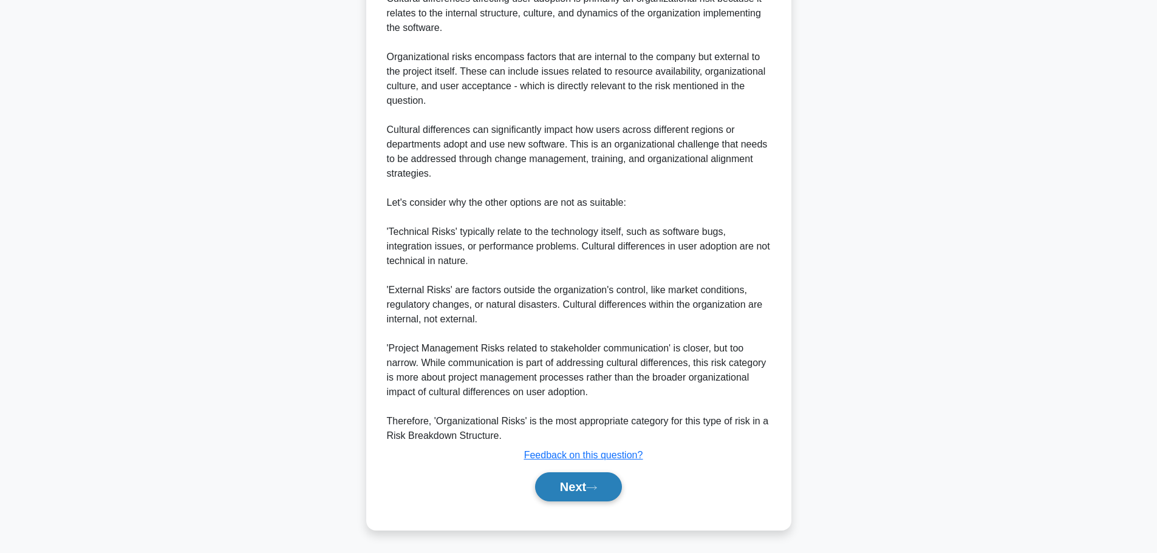
click at [588, 488] on button "Next" at bounding box center [578, 487] width 87 height 29
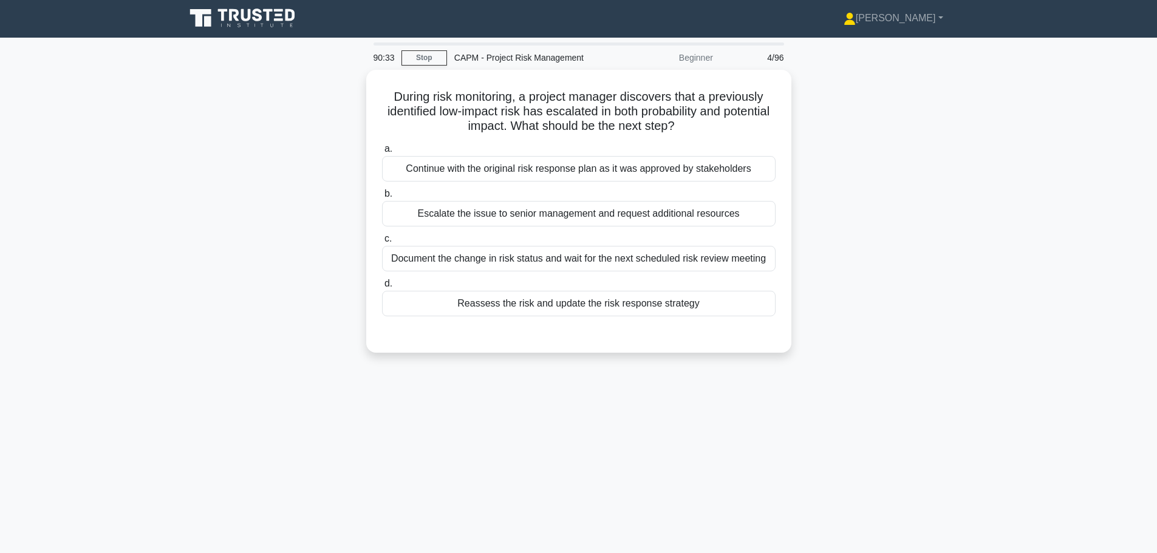
scroll to position [0, 0]
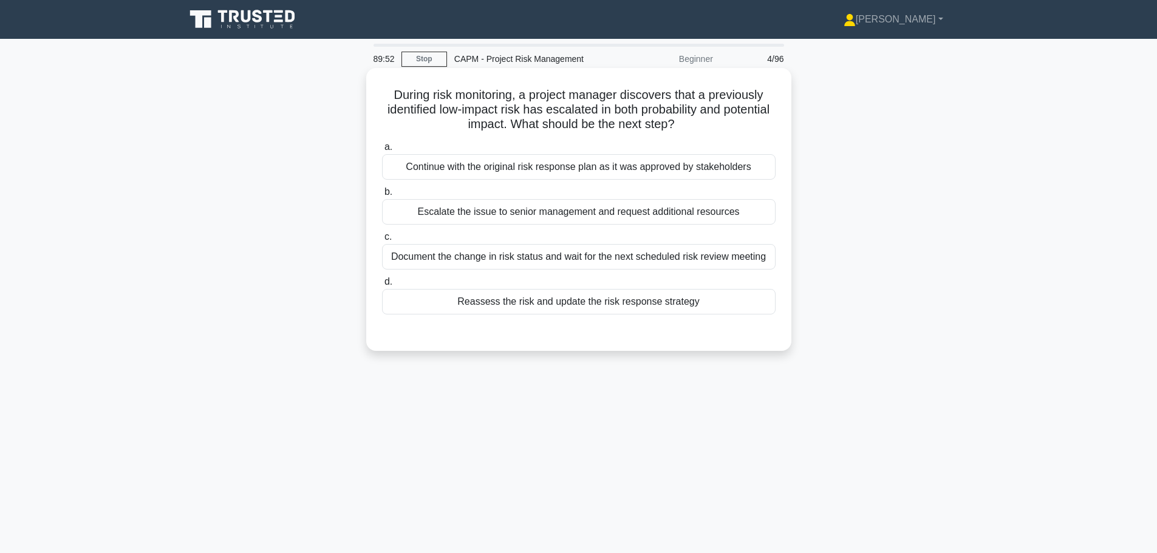
click at [595, 296] on div "Reassess the risk and update the risk response strategy" at bounding box center [579, 302] width 394 height 26
click at [382, 286] on input "d. Reassess the risk and update the risk response strategy" at bounding box center [382, 282] width 0 height 8
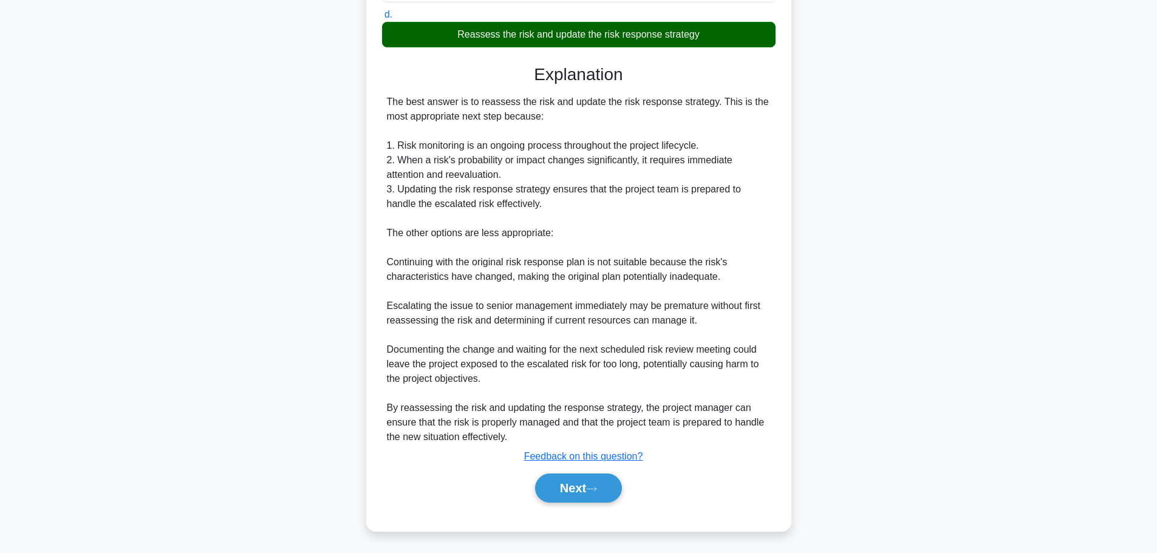
scroll to position [269, 0]
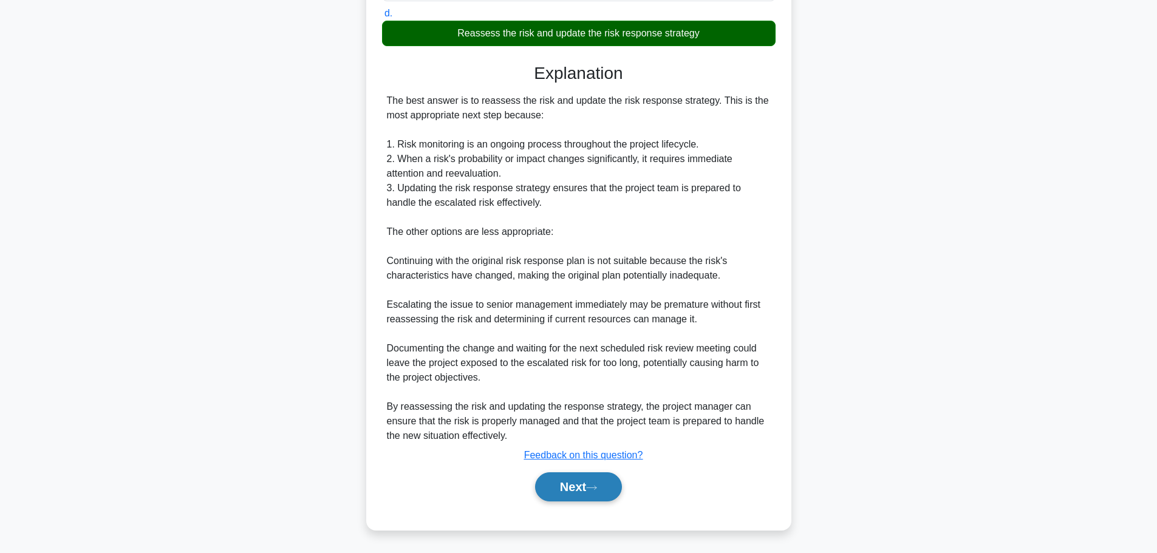
click at [569, 489] on button "Next" at bounding box center [578, 487] width 87 height 29
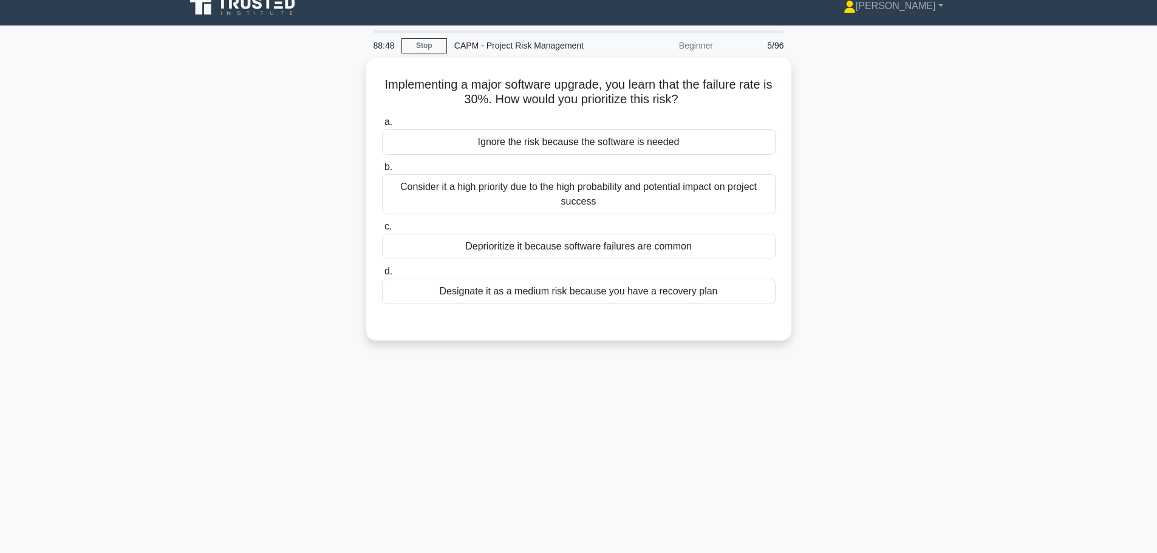
scroll to position [0, 0]
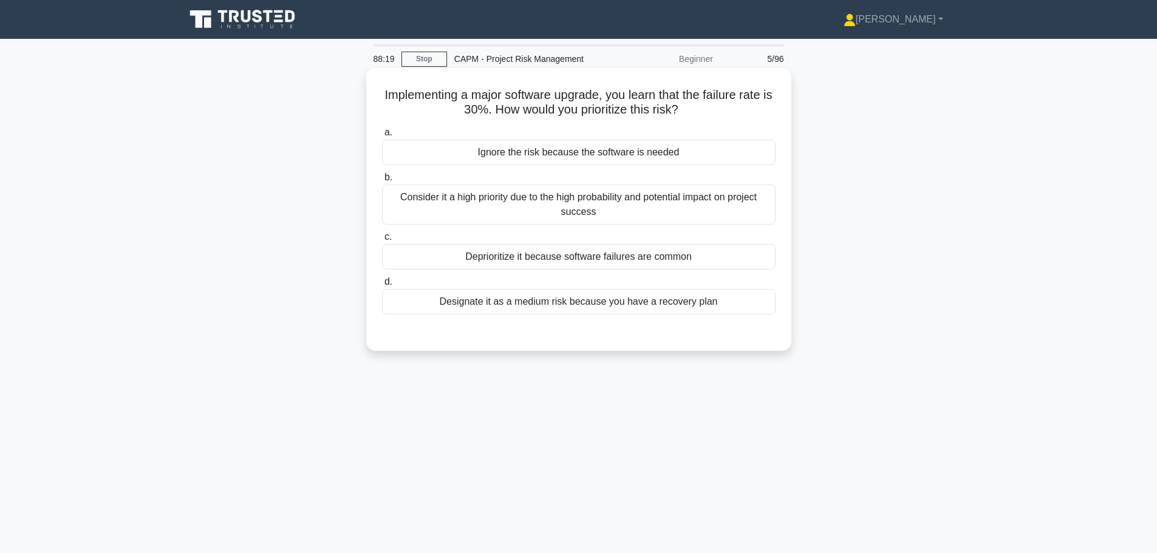
click at [602, 208] on div "Consider it a high priority due to the high probability and potential impact on…" at bounding box center [579, 205] width 394 height 40
click at [382, 182] on input "b. Consider it a high priority due to the high probability and potential impact…" at bounding box center [382, 178] width 0 height 8
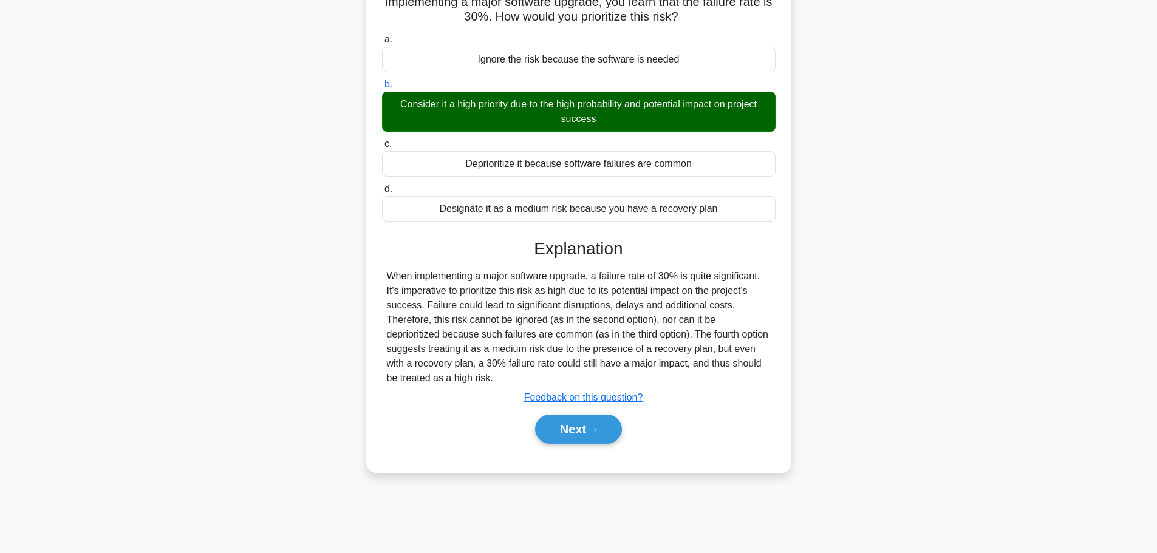
scroll to position [103, 0]
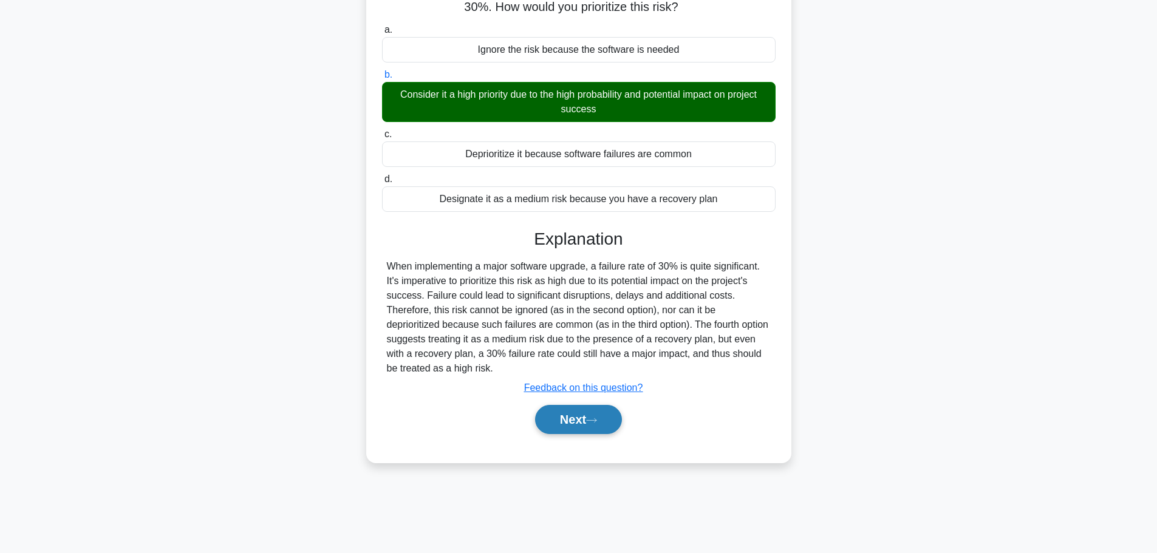
click at [592, 423] on icon at bounding box center [591, 420] width 11 height 7
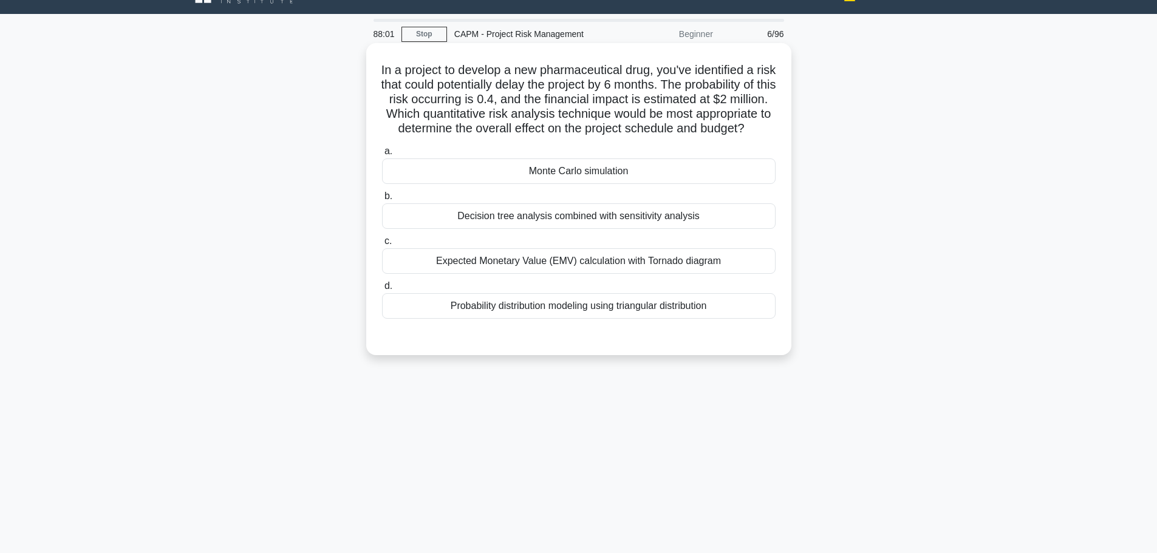
scroll to position [0, 0]
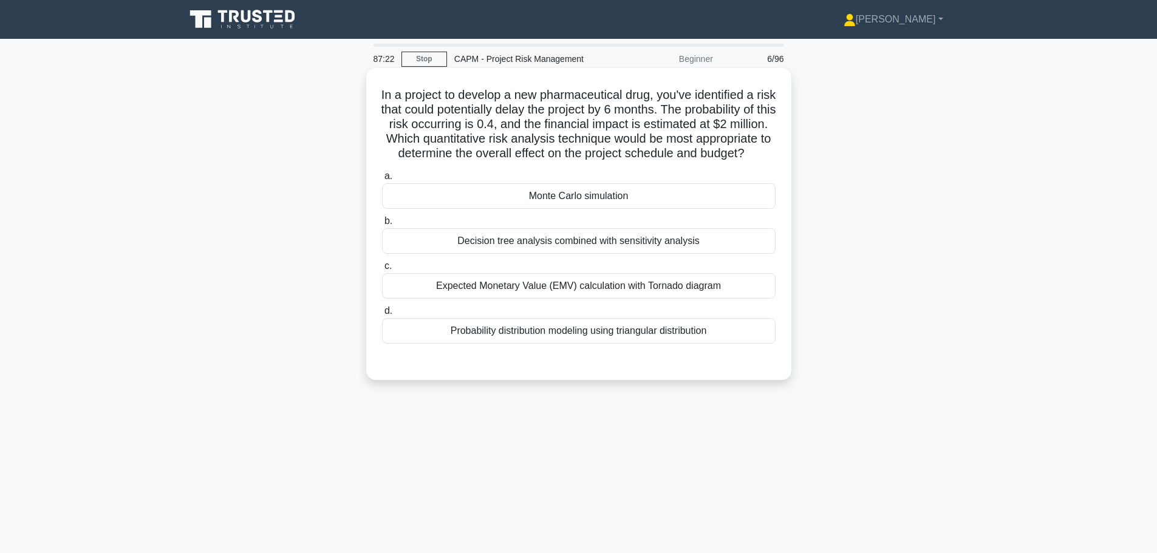
click at [654, 253] on div "Decision tree analysis combined with sensitivity analysis" at bounding box center [579, 241] width 394 height 26
click at [382, 225] on input "b. Decision tree analysis combined with sensitivity analysis" at bounding box center [382, 221] width 0 height 8
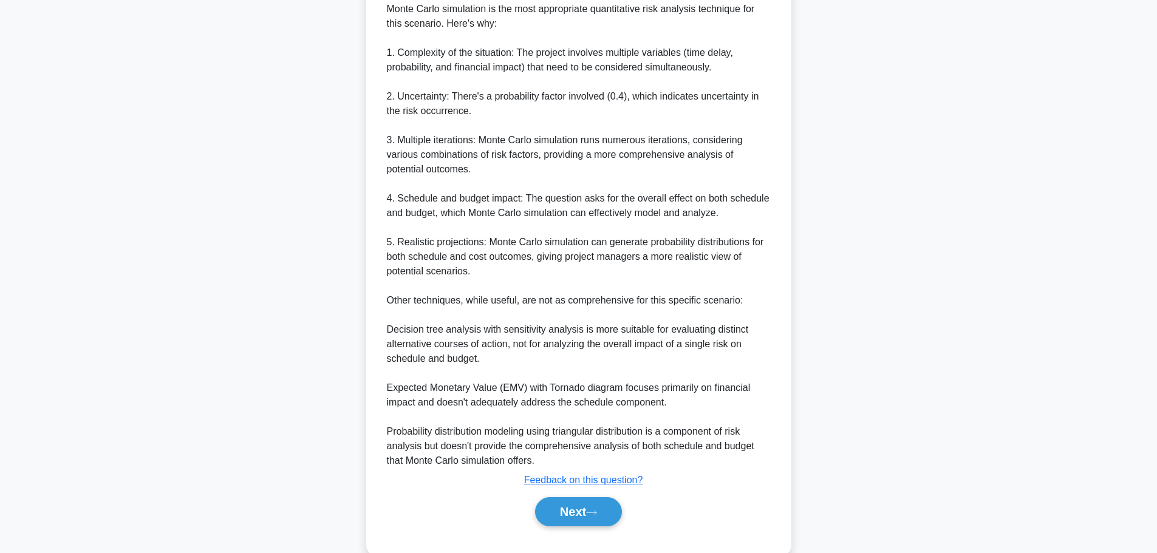
scroll to position [431, 0]
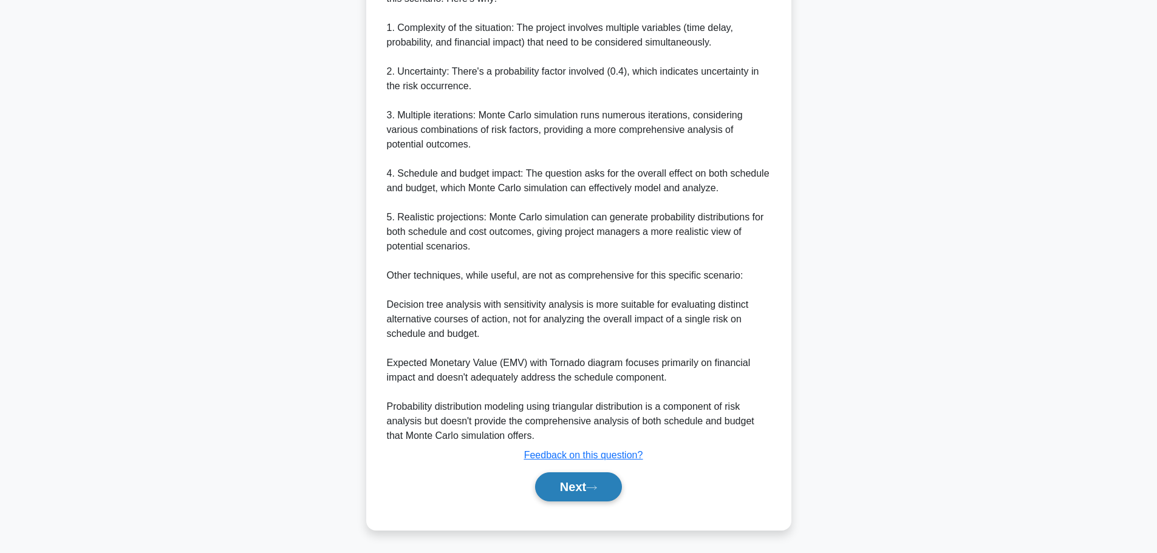
click at [585, 483] on button "Next" at bounding box center [578, 487] width 87 height 29
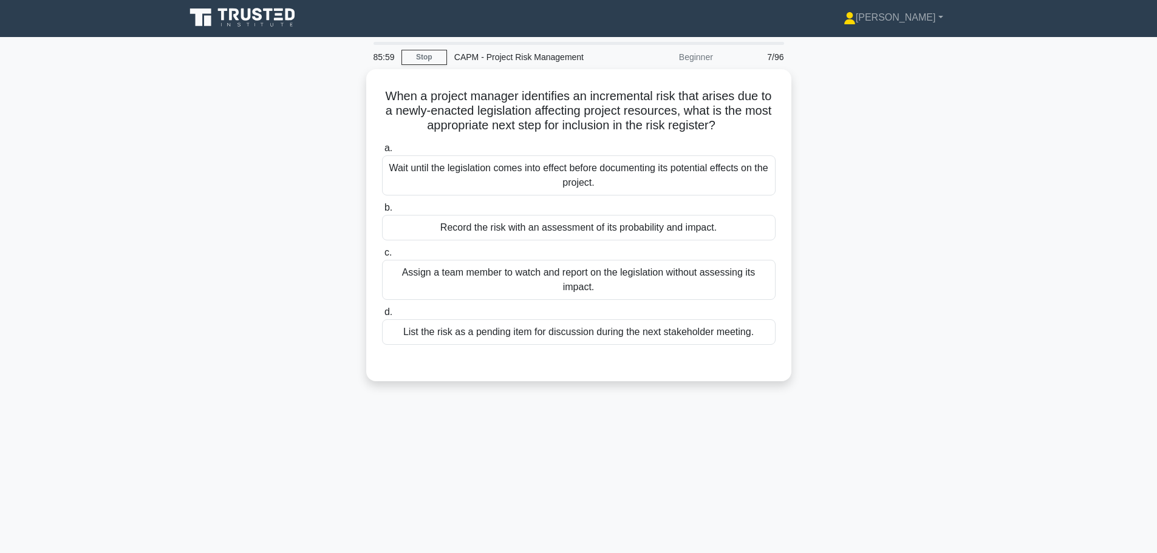
scroll to position [0, 0]
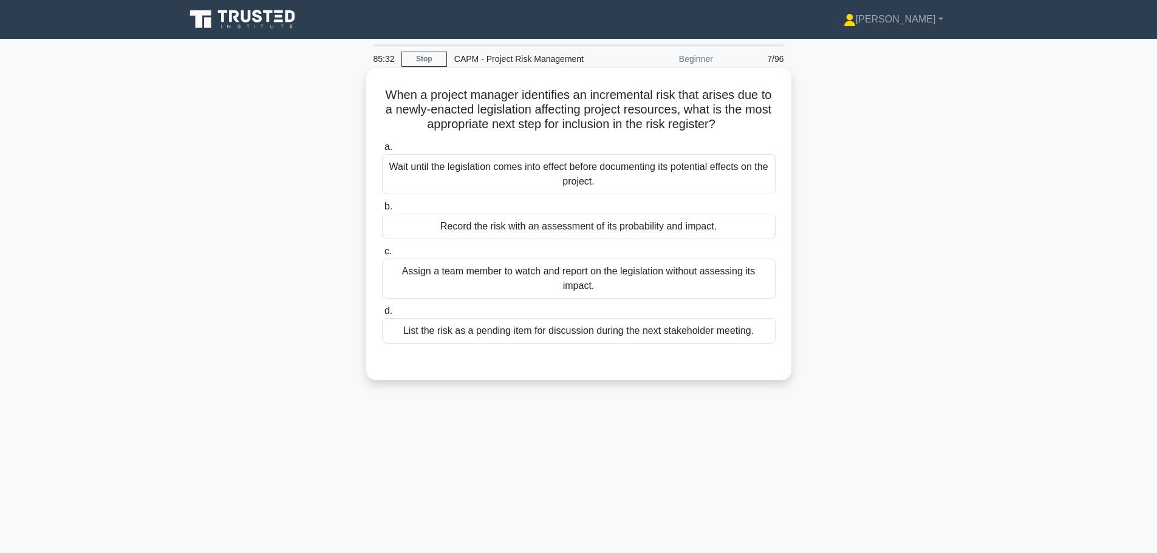
click at [535, 227] on div "Record the risk with an assessment of its probability and impact." at bounding box center [579, 227] width 394 height 26
click at [382, 211] on input "b. Record the risk with an assessment of its probability and impact." at bounding box center [382, 207] width 0 height 8
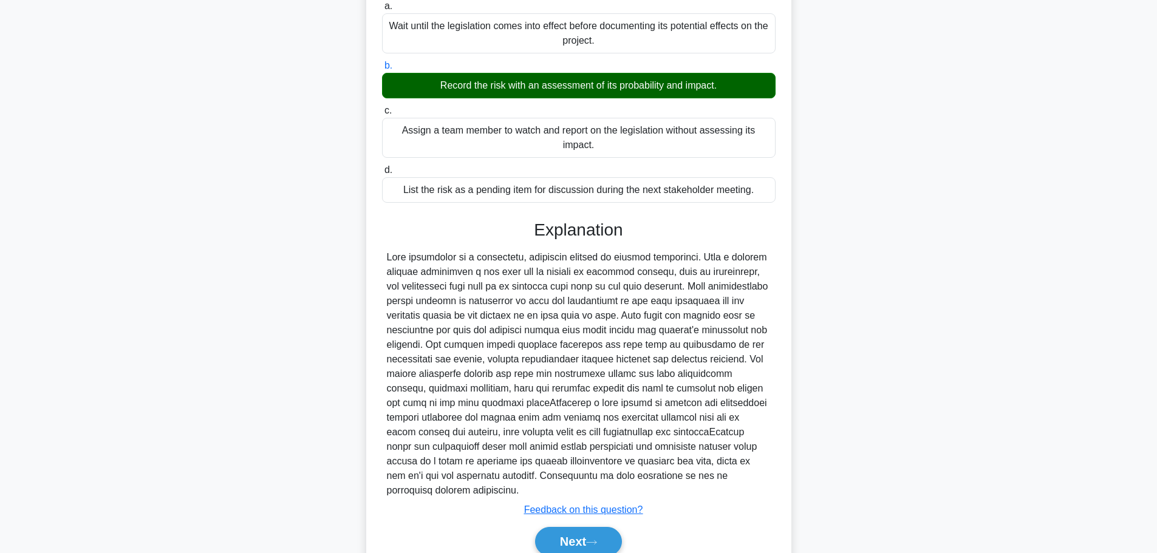
scroll to position [182, 0]
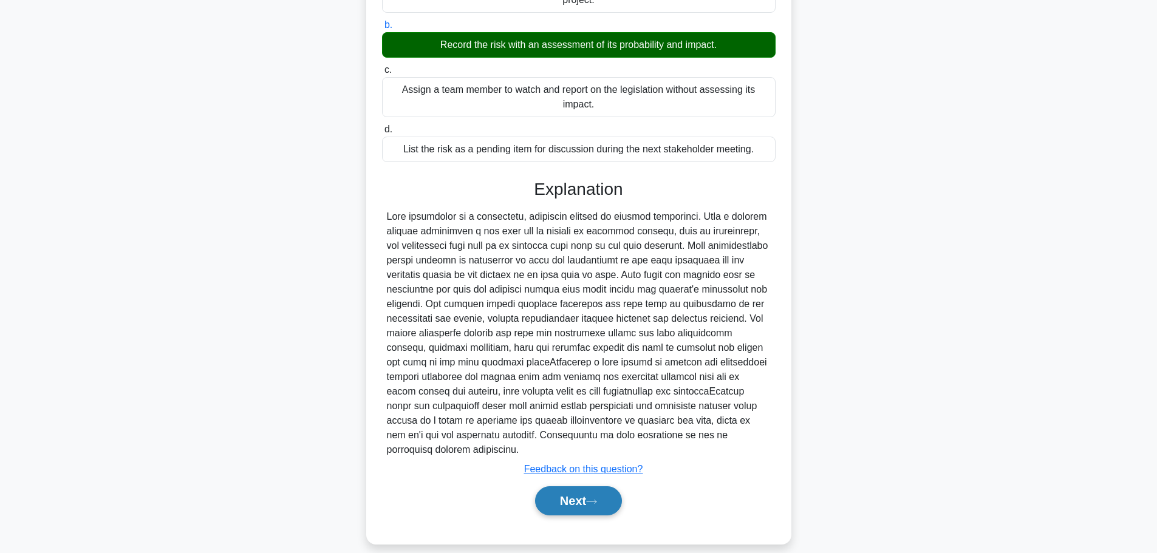
click at [590, 491] on button "Next" at bounding box center [578, 500] width 87 height 29
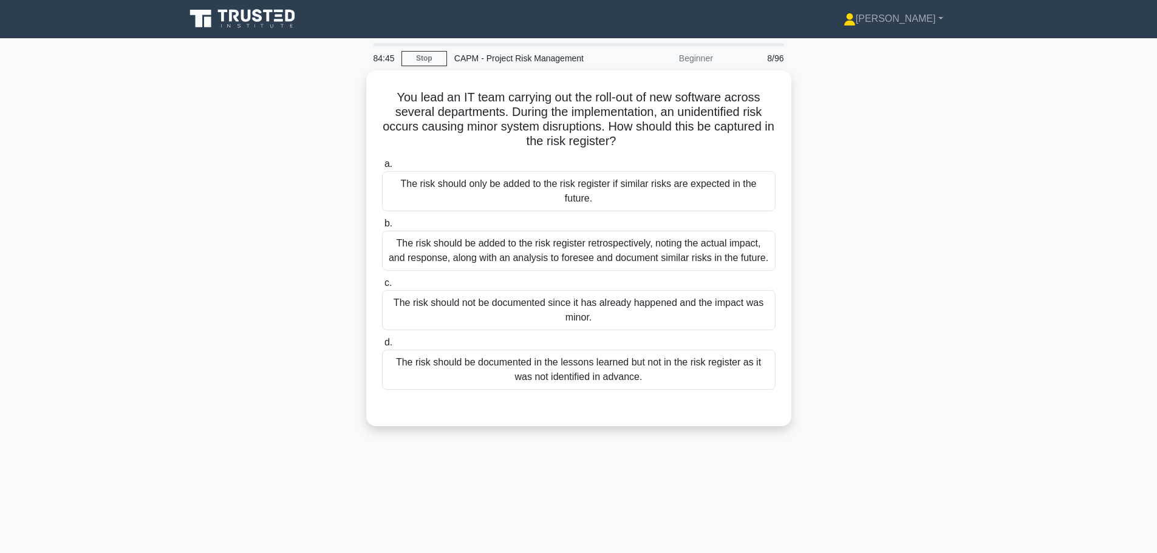
scroll to position [0, 0]
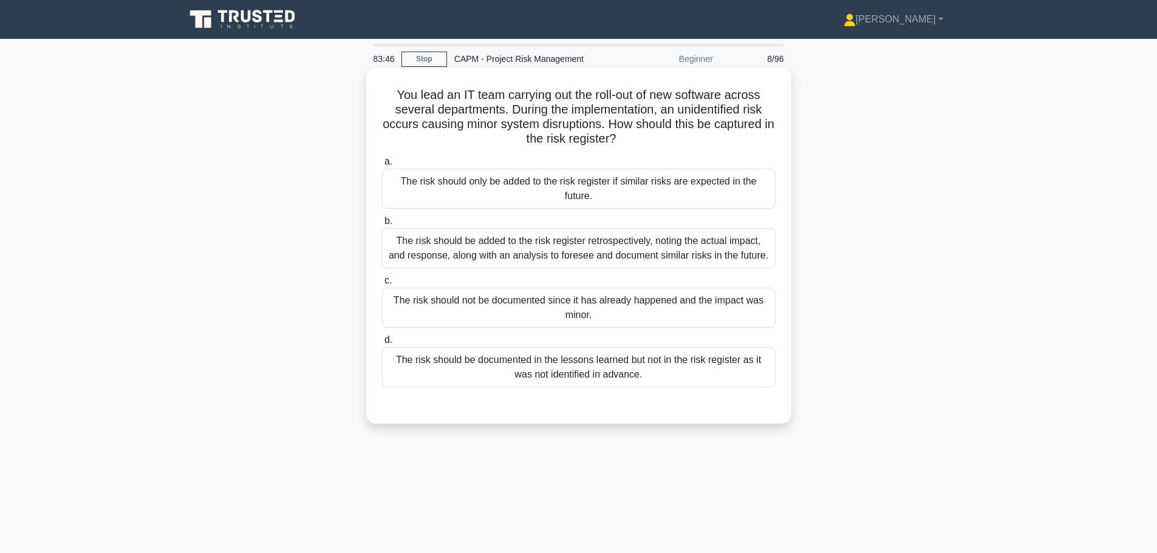
click at [514, 375] on div "The risk should be documented in the lessons learned but not in the risk regist…" at bounding box center [579, 367] width 394 height 40
click at [382, 344] on input "d. The risk should be documented in the lessons learned but not in the risk reg…" at bounding box center [382, 340] width 0 height 8
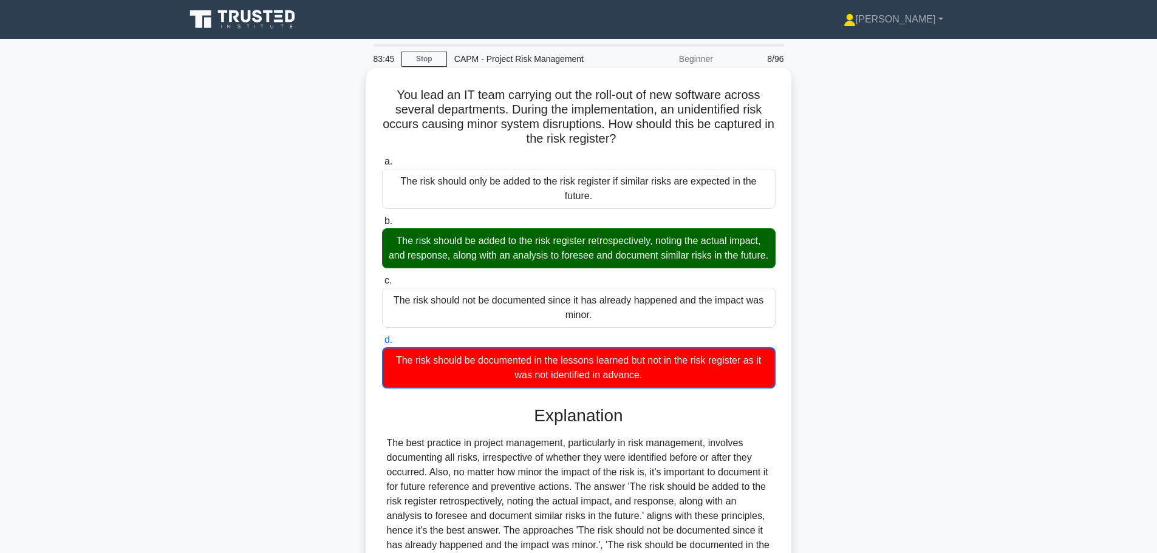
click at [525, 265] on div "The risk should be added to the risk register retrospectively, noting the actua…" at bounding box center [579, 248] width 394 height 40
click at [382, 225] on input "b. The risk should be added to the risk register retrospectively, noting the ac…" at bounding box center [382, 221] width 0 height 8
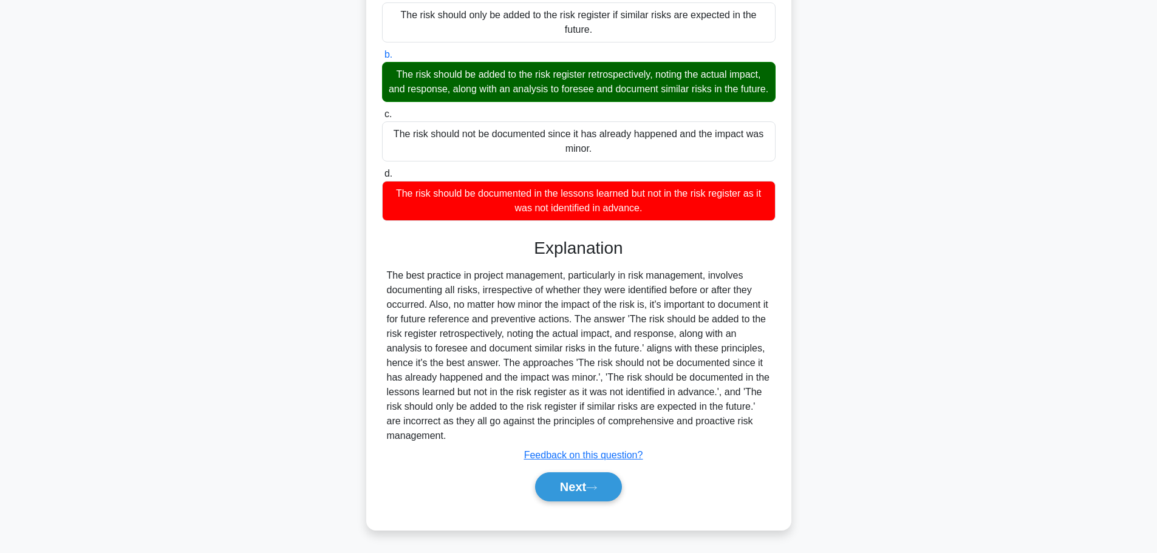
scroll to position [182, 0]
click at [577, 480] on button "Next" at bounding box center [578, 487] width 87 height 29
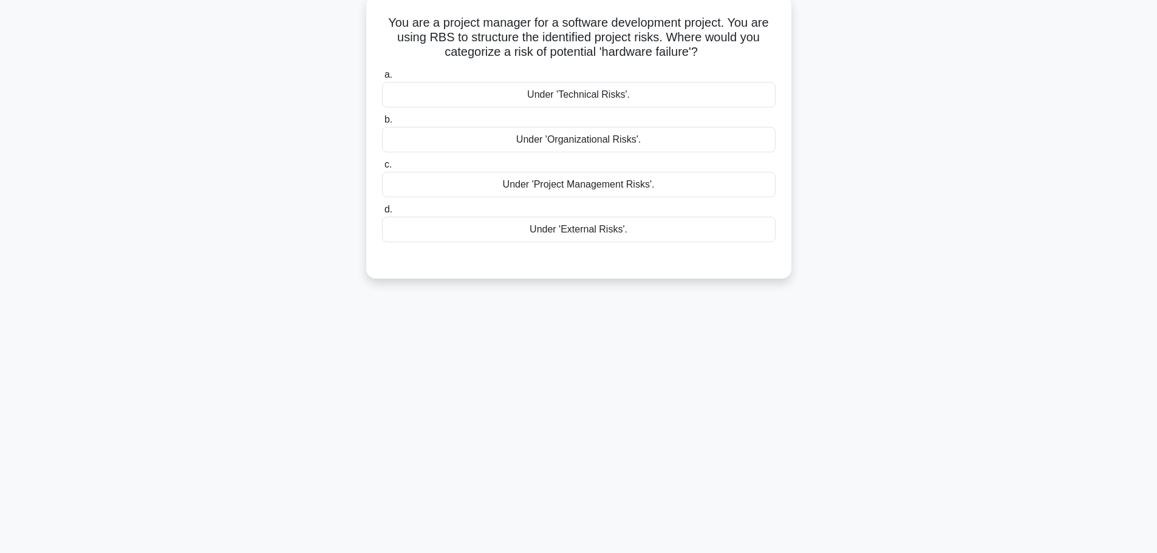
scroll to position [0, 0]
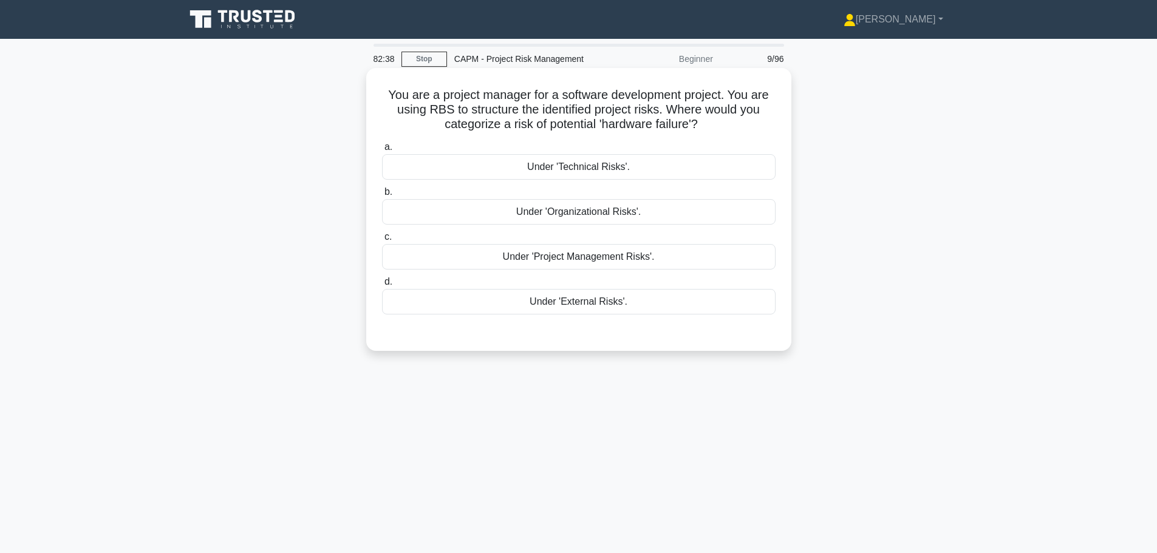
click at [605, 170] on div "Under 'Technical Risks'." at bounding box center [579, 167] width 394 height 26
click at [382, 151] on input "a. Under 'Technical Risks'." at bounding box center [382, 147] width 0 height 8
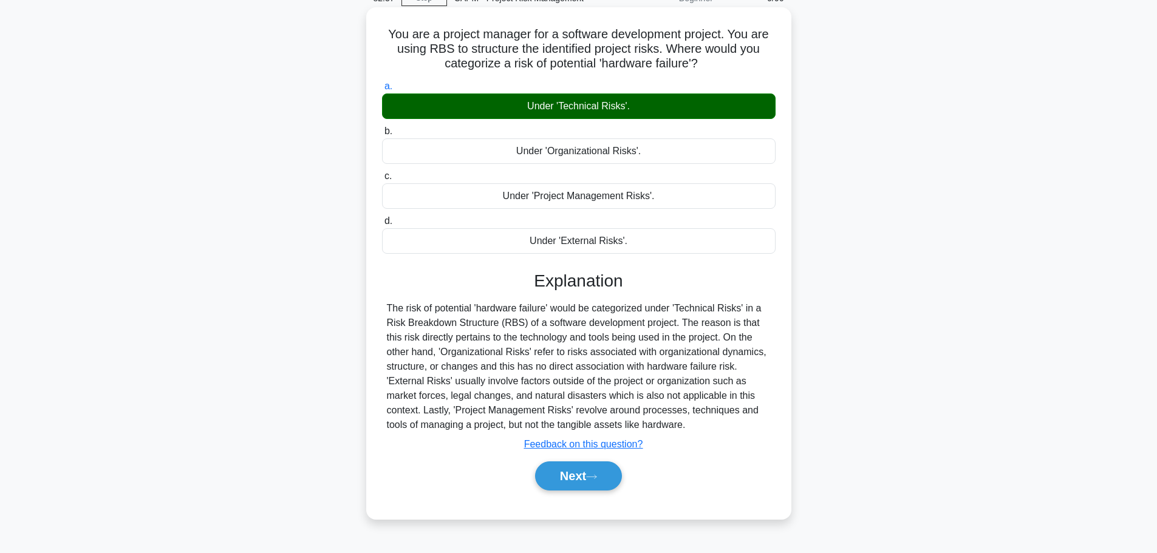
scroll to position [103, 0]
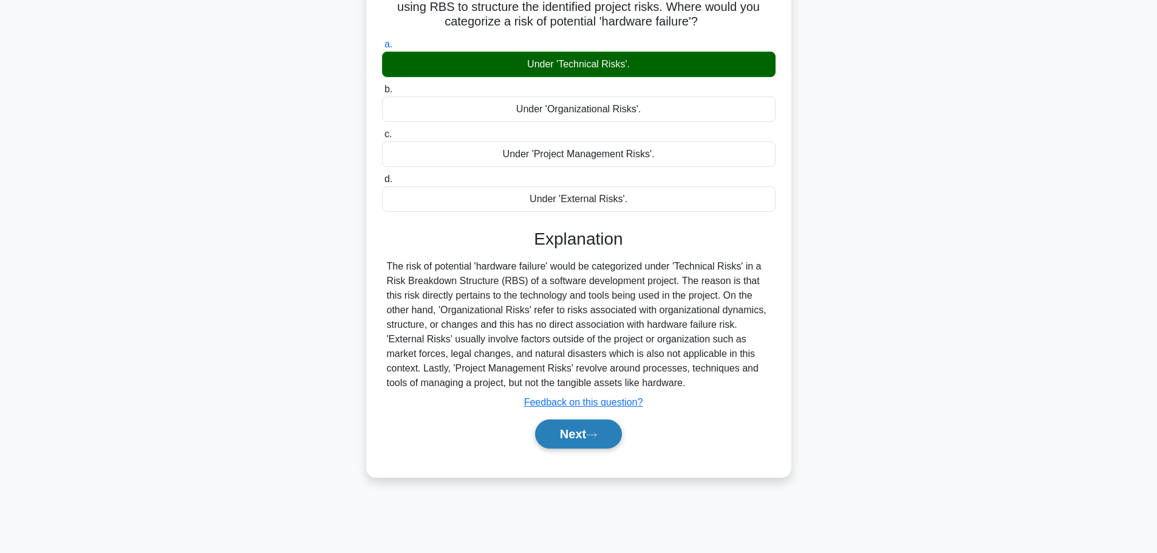
click at [586, 435] on button "Next" at bounding box center [578, 434] width 87 height 29
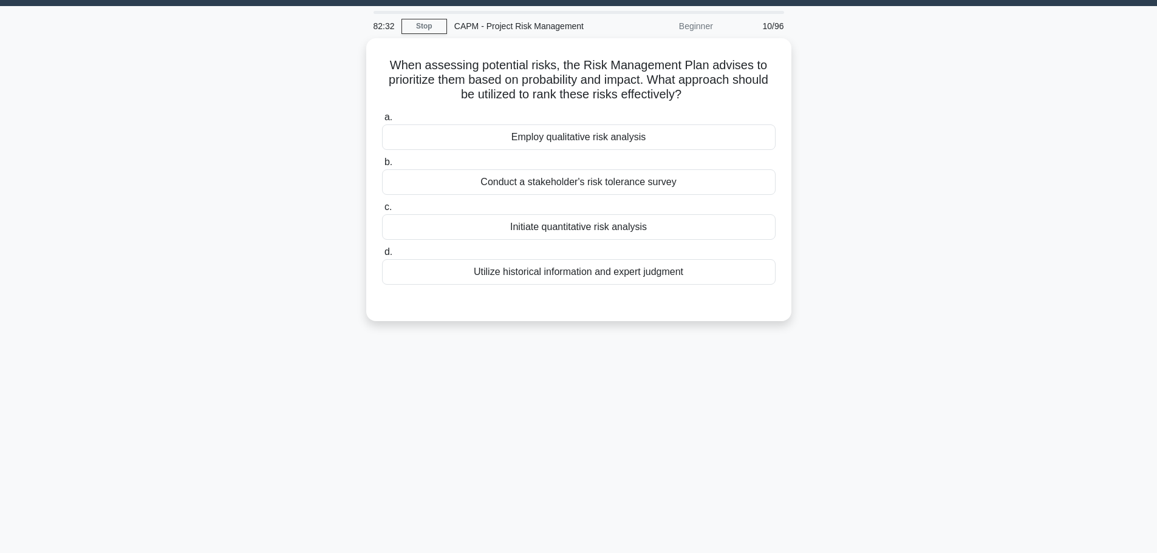
scroll to position [0, 0]
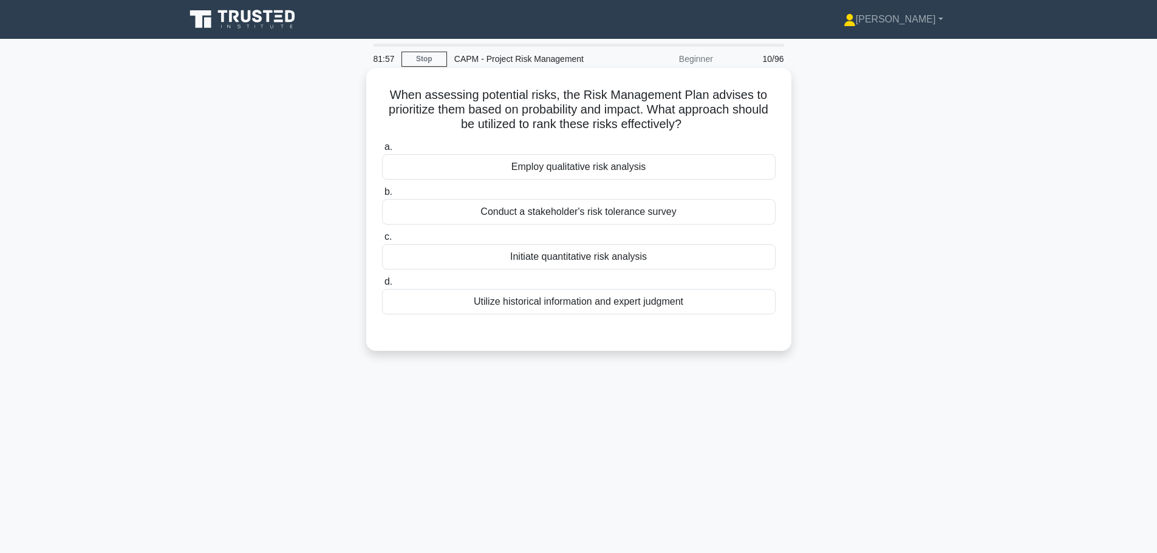
click at [594, 162] on div "Employ qualitative risk analysis" at bounding box center [579, 167] width 394 height 26
click at [382, 151] on input "a. Employ qualitative risk analysis" at bounding box center [382, 147] width 0 height 8
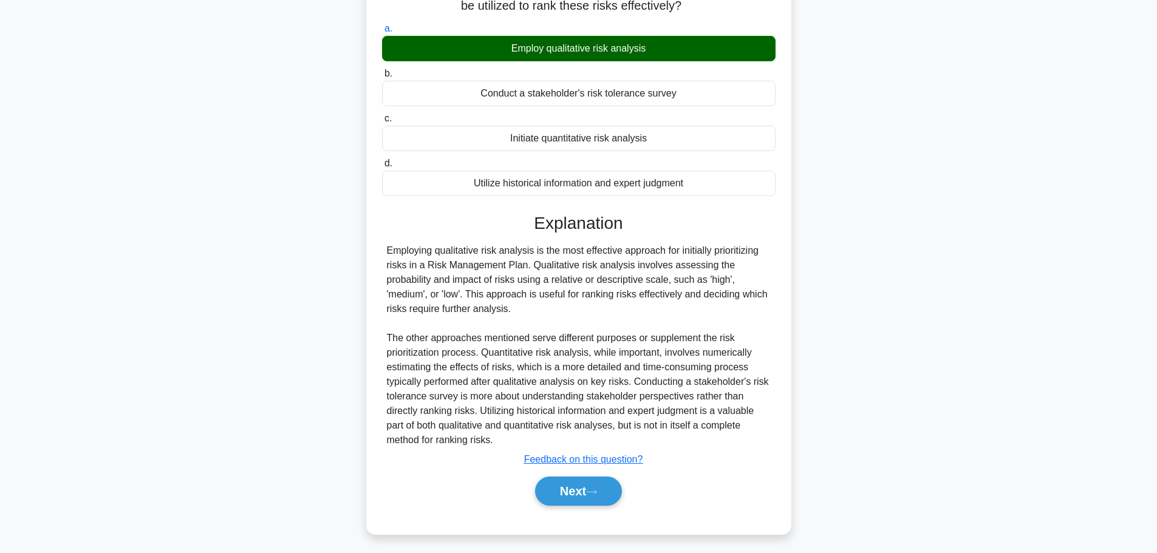
scroll to position [123, 0]
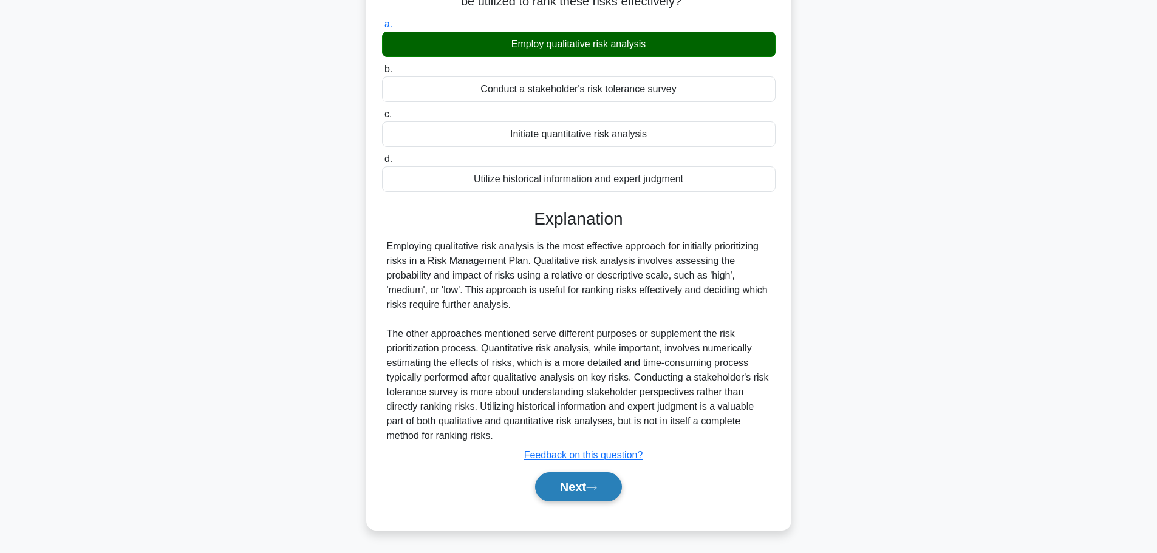
click at [551, 495] on button "Next" at bounding box center [578, 487] width 87 height 29
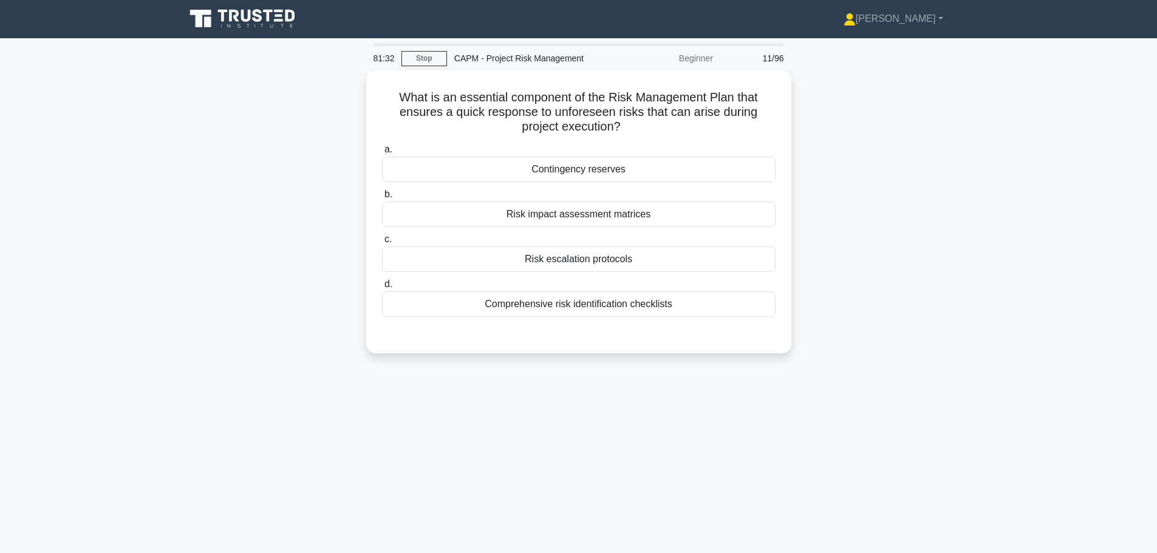
scroll to position [0, 0]
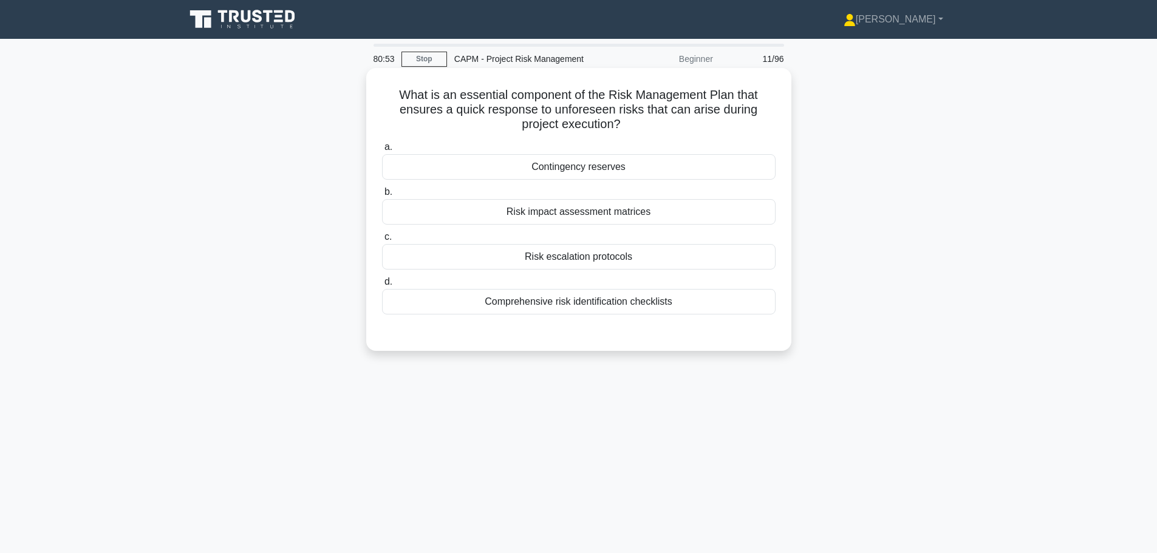
click at [619, 263] on div "Risk escalation protocols" at bounding box center [579, 257] width 394 height 26
click at [382, 241] on input "c. Risk escalation protocols" at bounding box center [382, 237] width 0 height 8
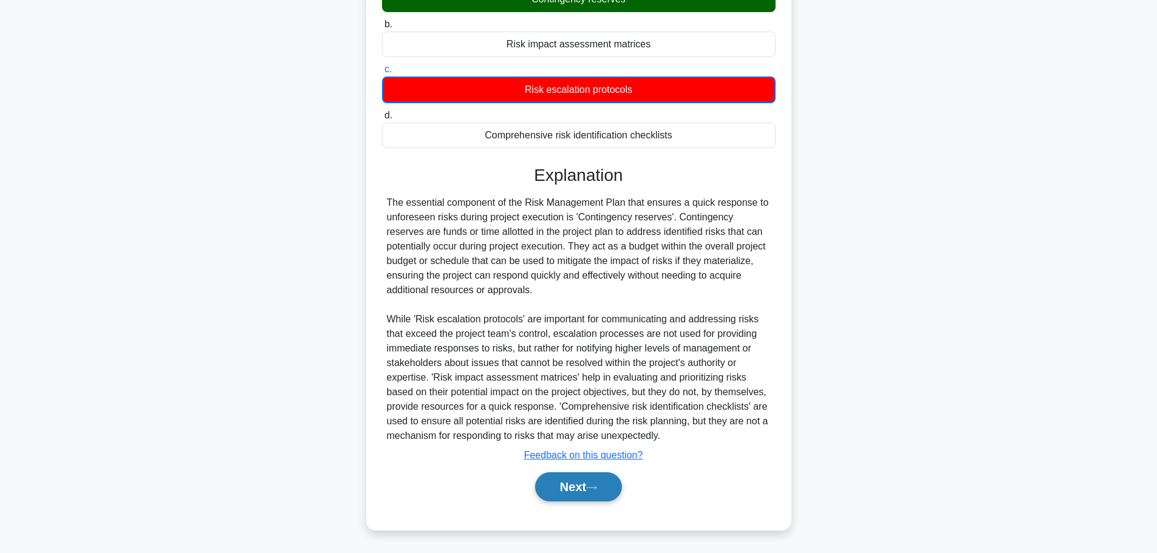
click at [590, 493] on button "Next" at bounding box center [578, 487] width 87 height 29
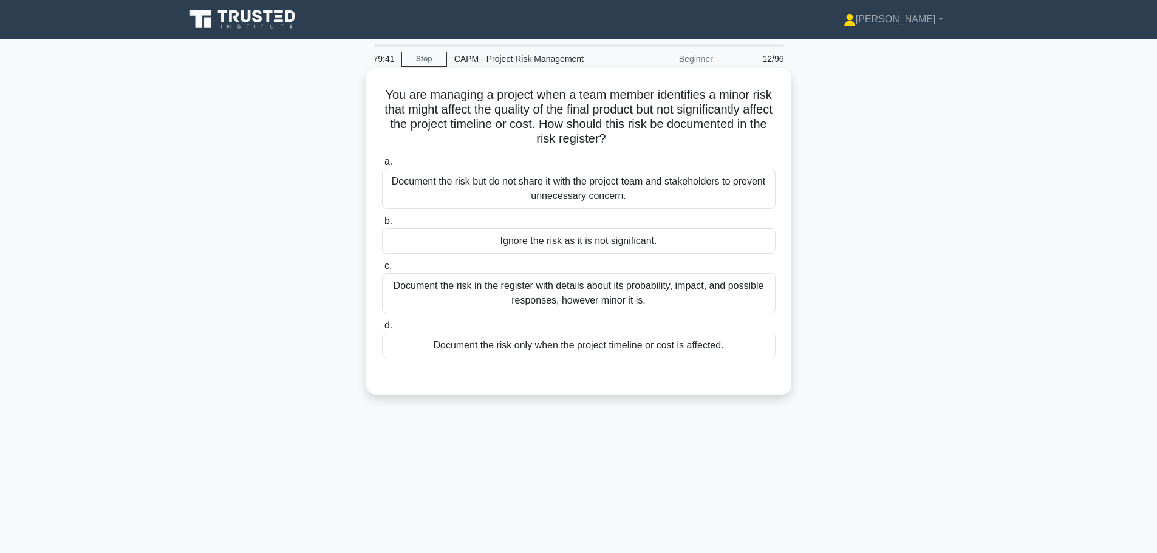
click at [581, 298] on div "Document the risk in the register with details about its probability, impact, a…" at bounding box center [579, 293] width 394 height 40
click at [382, 270] on input "c. Document the risk in the register with details about its probability, impact…" at bounding box center [382, 266] width 0 height 8
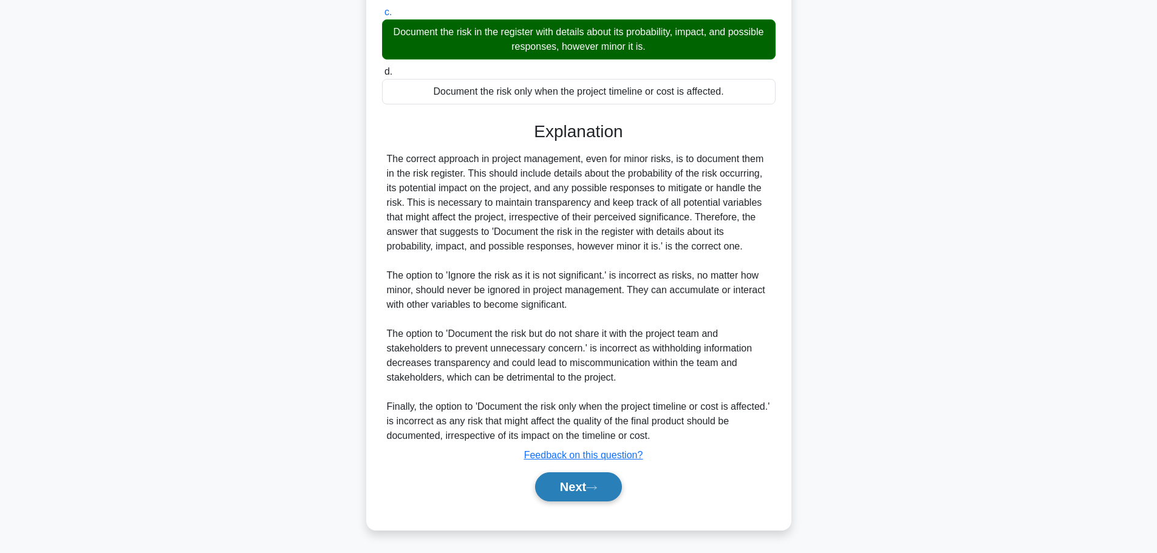
click at [587, 485] on button "Next" at bounding box center [578, 487] width 87 height 29
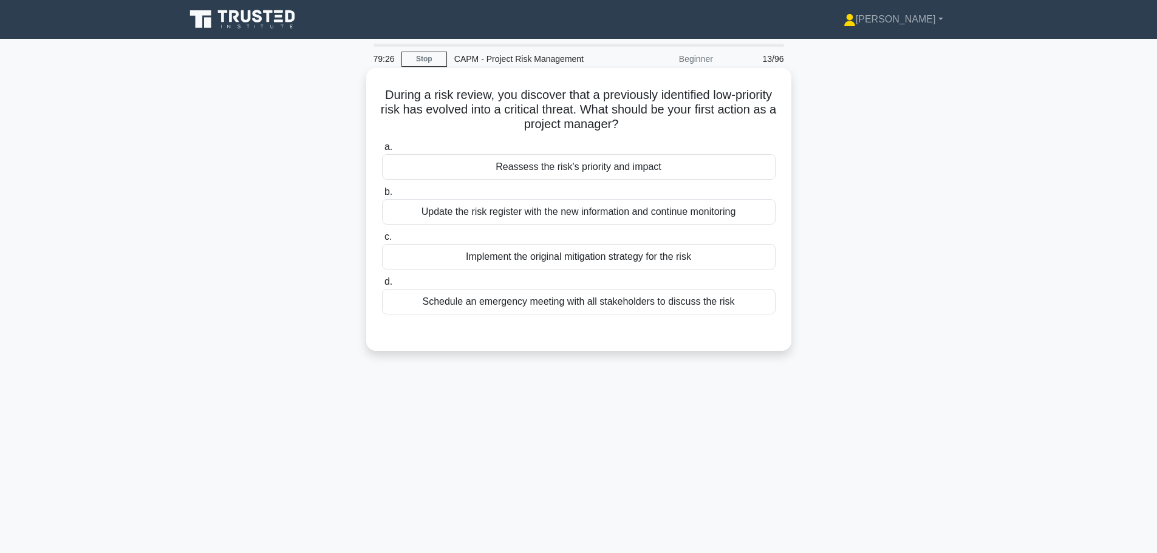
click at [665, 176] on div "Reassess the risk's priority and impact" at bounding box center [579, 167] width 394 height 26
click at [382, 151] on input "a. Reassess the risk's priority and impact" at bounding box center [382, 147] width 0 height 8
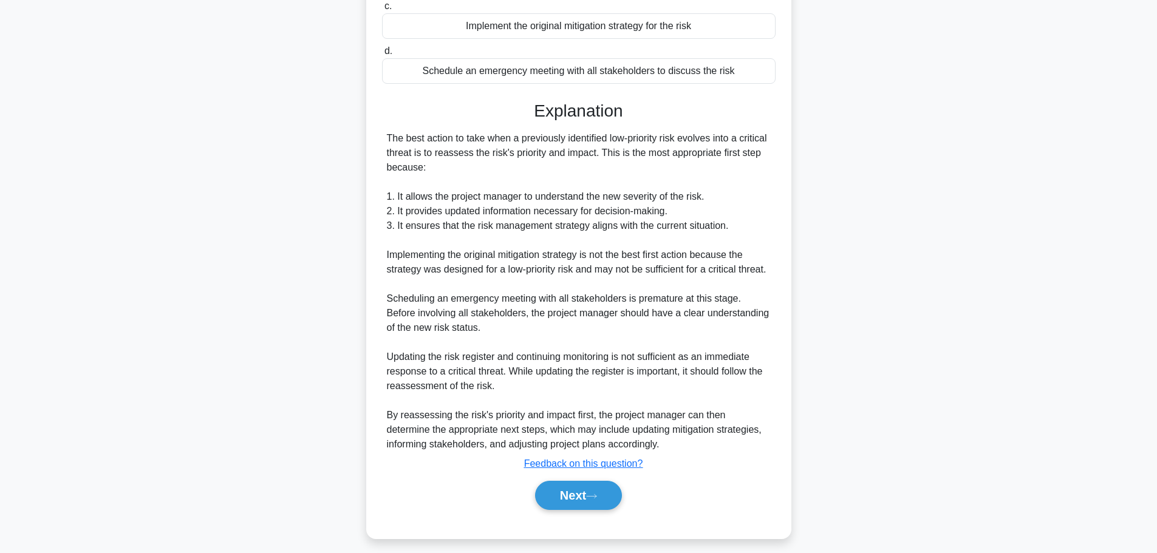
scroll to position [240, 0]
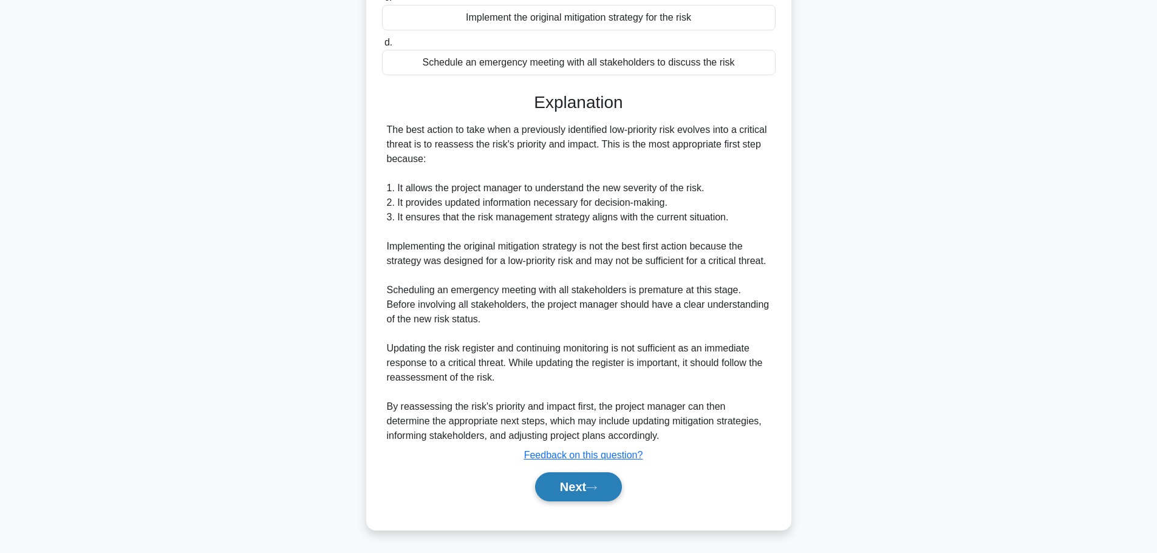
click at [569, 485] on button "Next" at bounding box center [578, 487] width 87 height 29
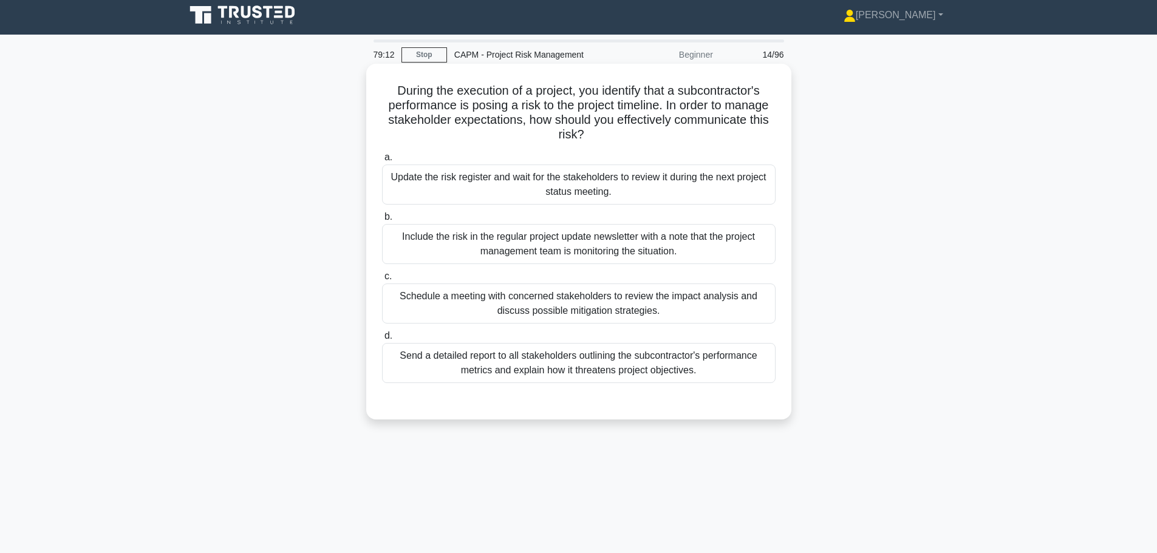
scroll to position [0, 0]
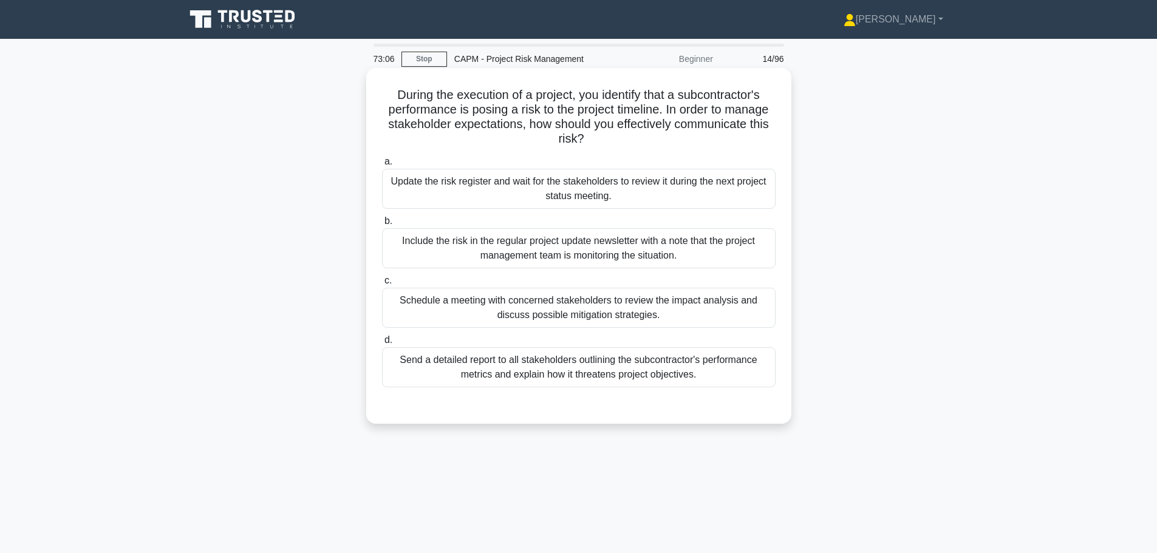
click at [676, 392] on div "a. Update the risk register and wait for the stakeholders to review it during t…" at bounding box center [579, 281] width 396 height 258
click at [581, 310] on div "Schedule a meeting with concerned stakeholders to review the impact analysis an…" at bounding box center [579, 308] width 394 height 40
click at [382, 285] on input "c. Schedule a meeting with concerned stakeholders to review the impact analysis…" at bounding box center [382, 281] width 0 height 8
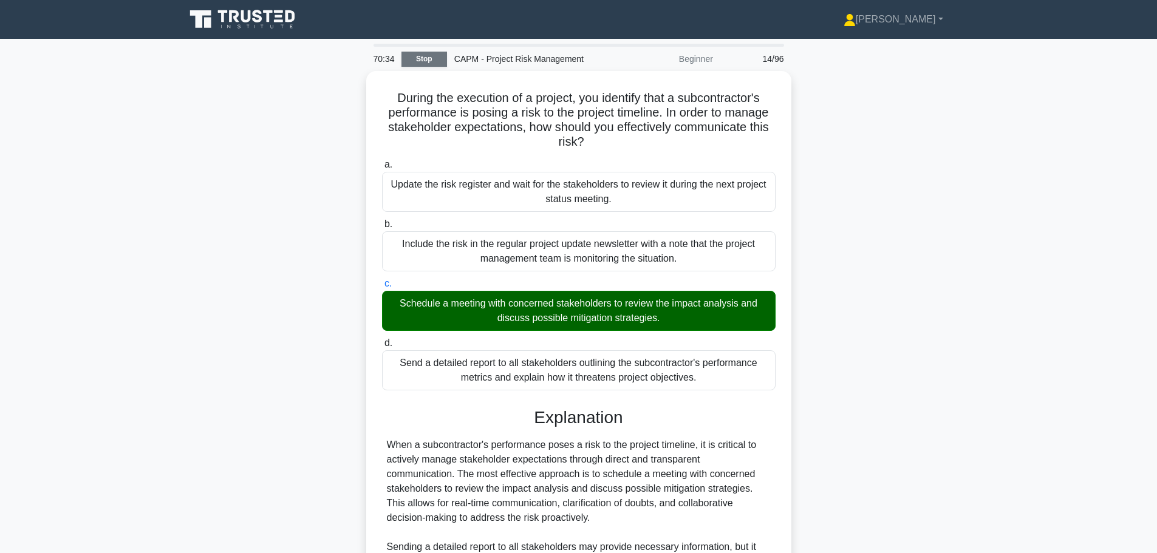
click at [418, 56] on link "Stop" at bounding box center [424, 59] width 46 height 15
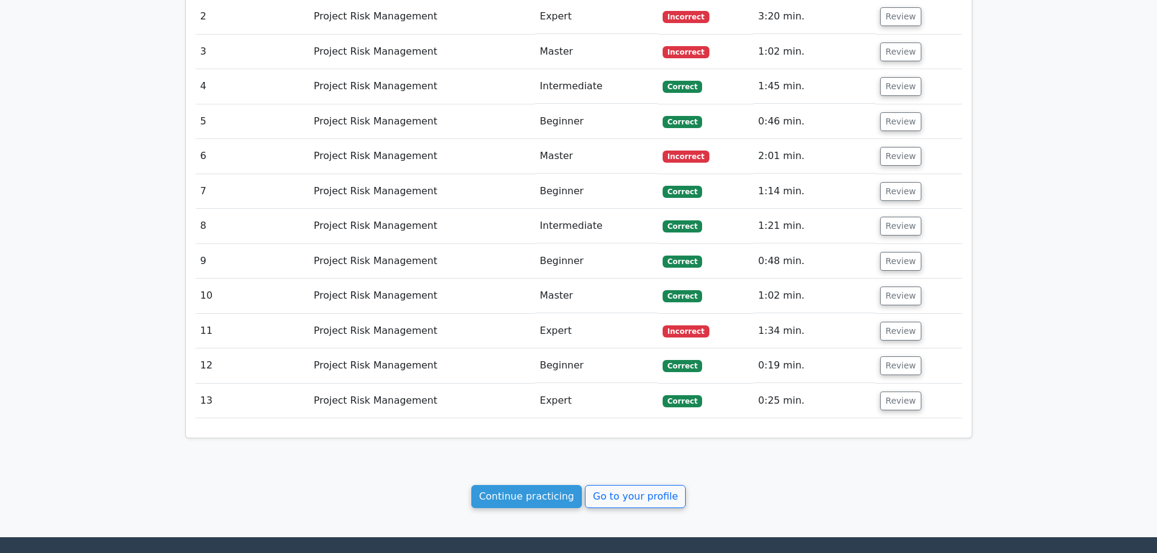
scroll to position [1380, 0]
